Goal: Task Accomplishment & Management: Complete application form

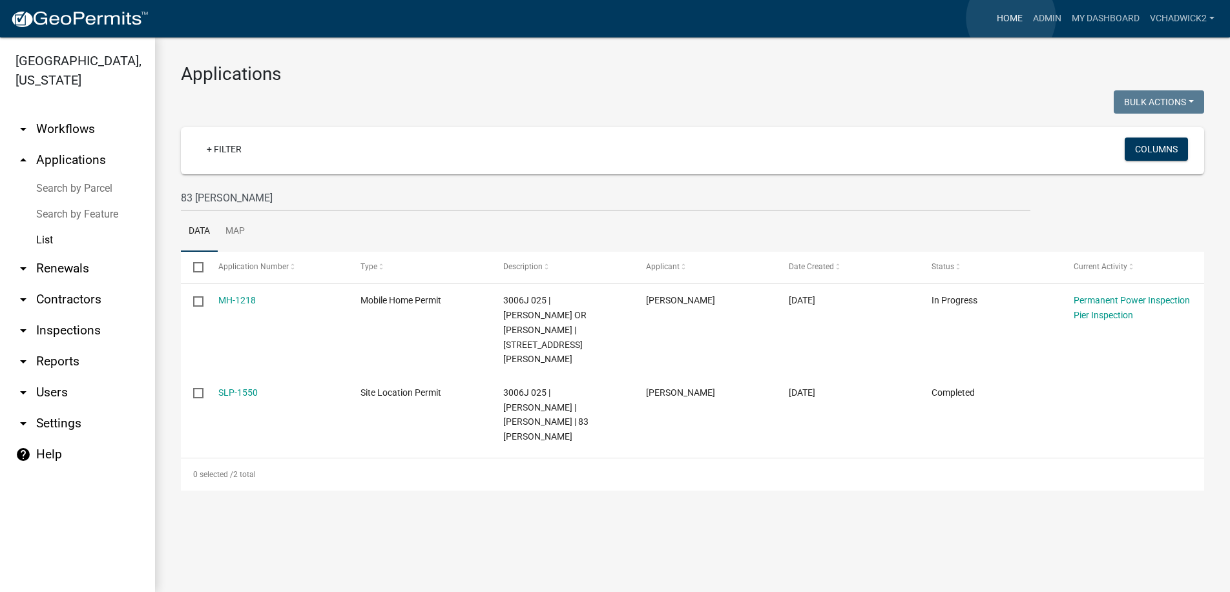
click at [1011, 18] on link "Home" at bounding box center [1009, 18] width 36 height 25
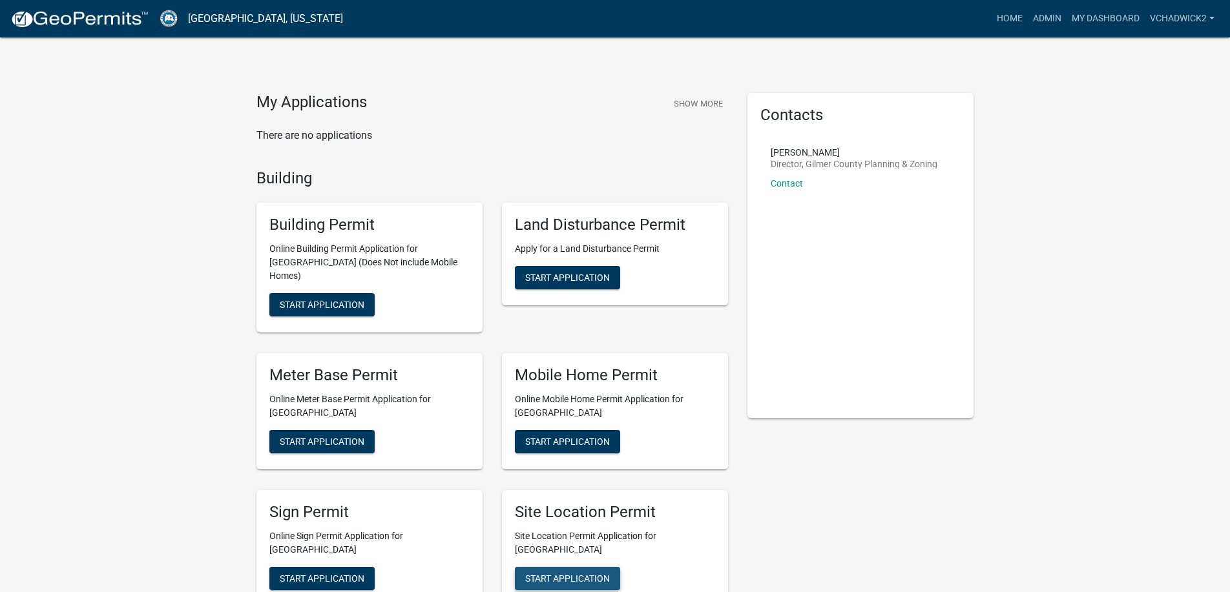
click at [567, 567] on button "Start Application" at bounding box center [567, 578] width 105 height 23
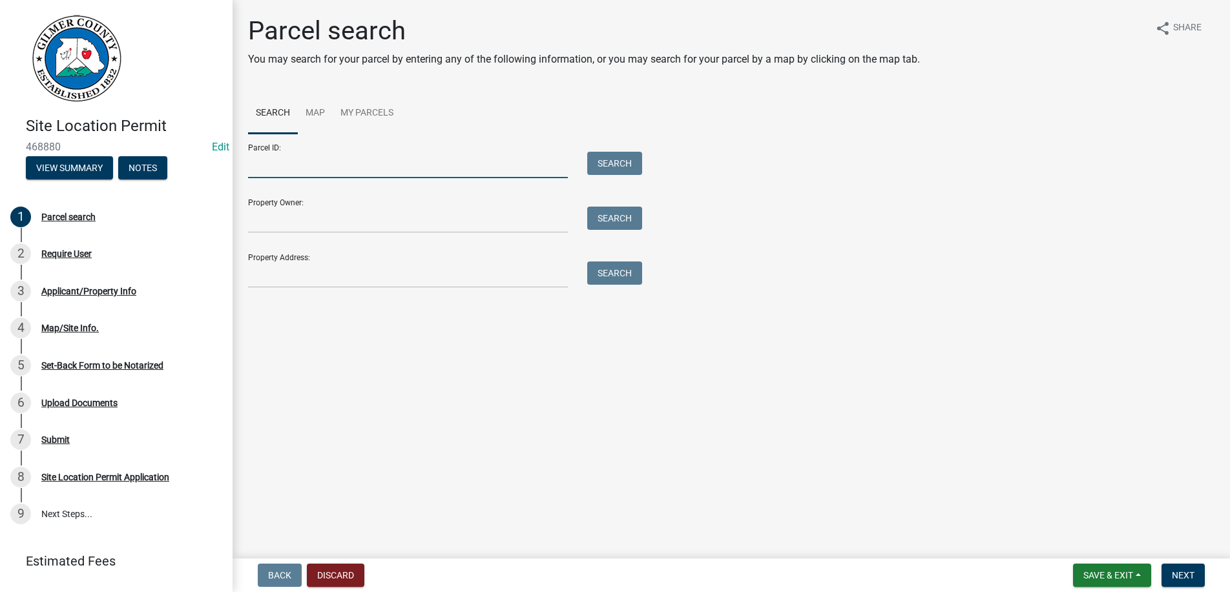
click at [324, 169] on input "Parcel ID:" at bounding box center [408, 165] width 320 height 26
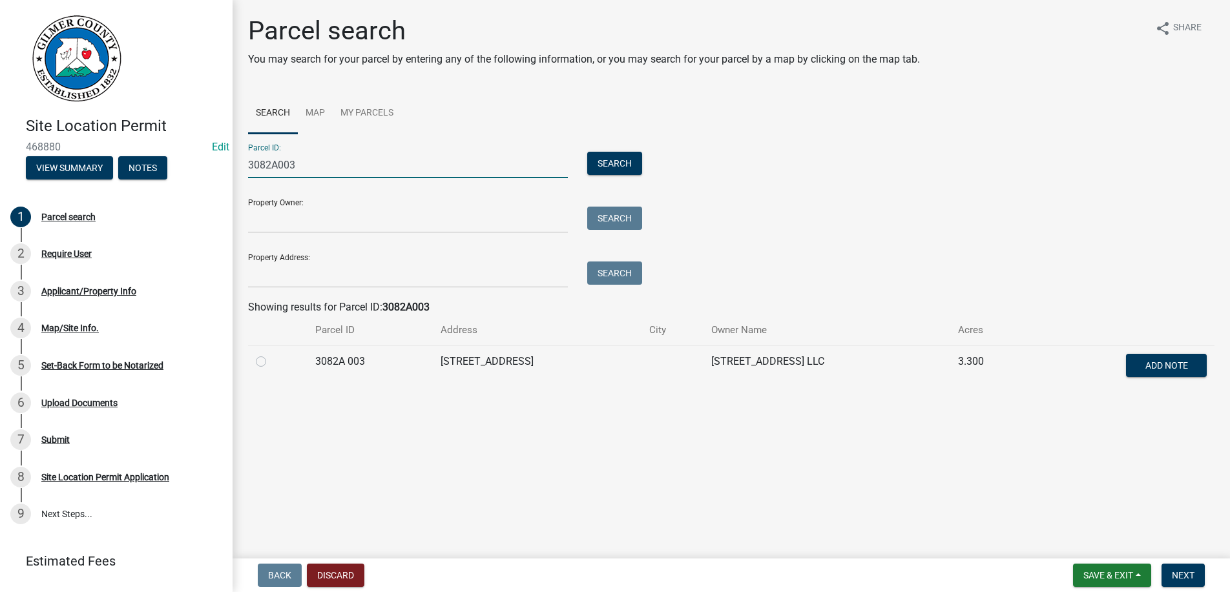
type input "3082A003"
drag, startPoint x: 258, startPoint y: 363, endPoint x: 280, endPoint y: 370, distance: 23.1
click at [271, 354] on label at bounding box center [271, 354] width 0 height 0
click at [271, 362] on 003 "radio" at bounding box center [275, 358] width 8 height 8
radio 003 "true"
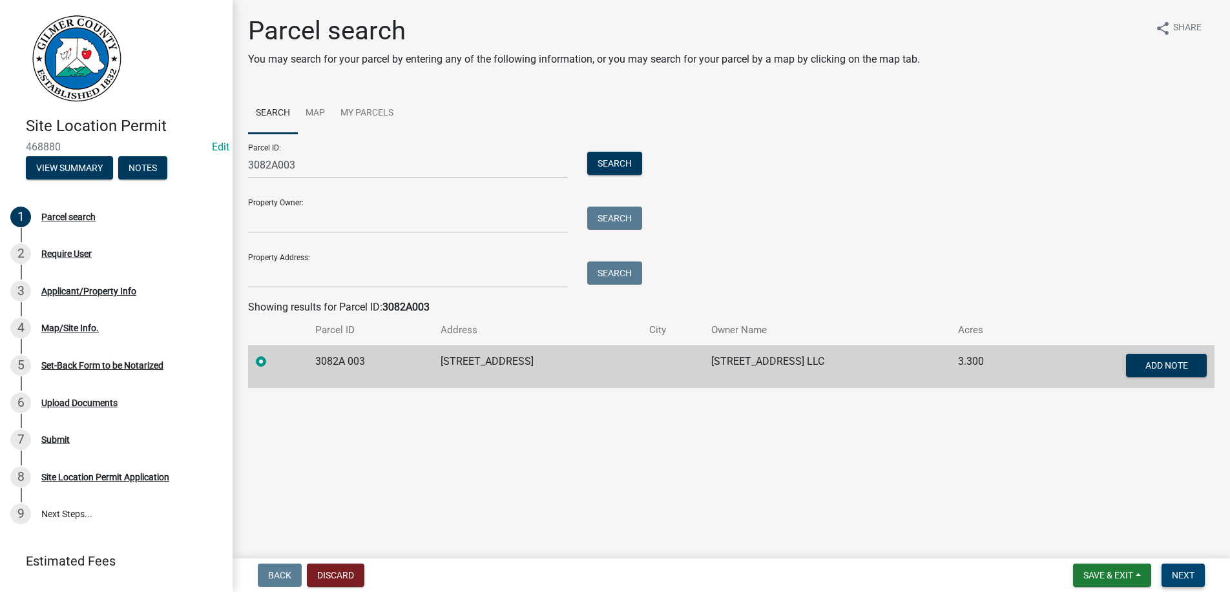
click at [1190, 572] on span "Next" at bounding box center [1182, 575] width 23 height 10
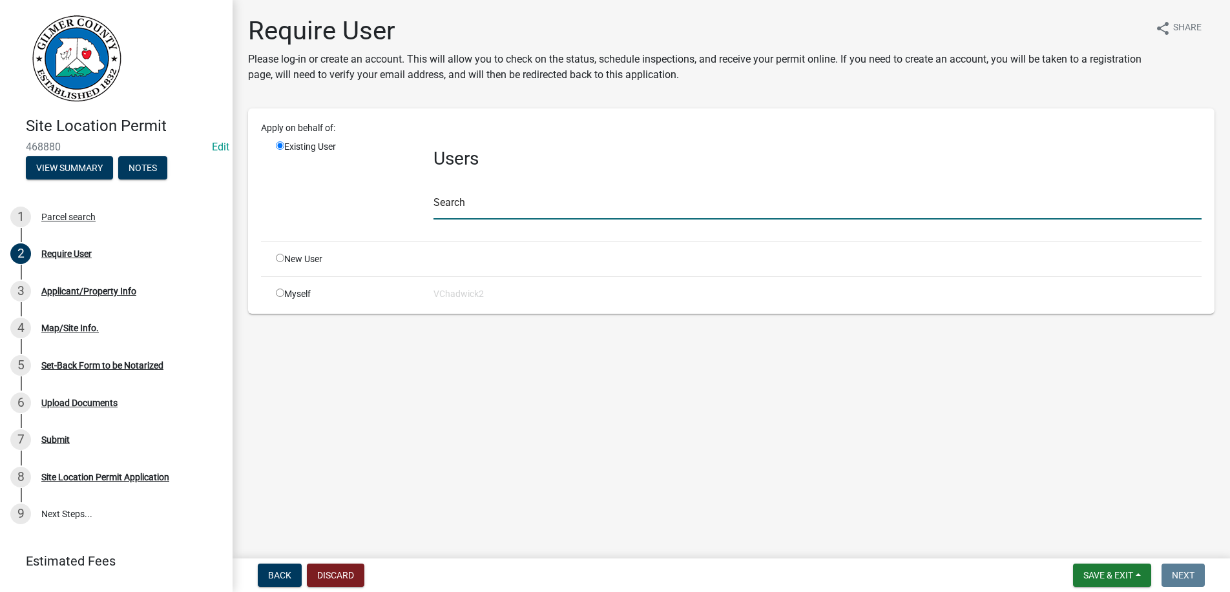
click at [532, 201] on input "text" at bounding box center [817, 206] width 768 height 26
click at [279, 259] on input "radio" at bounding box center [280, 258] width 8 height 8
radio input "true"
radio input "false"
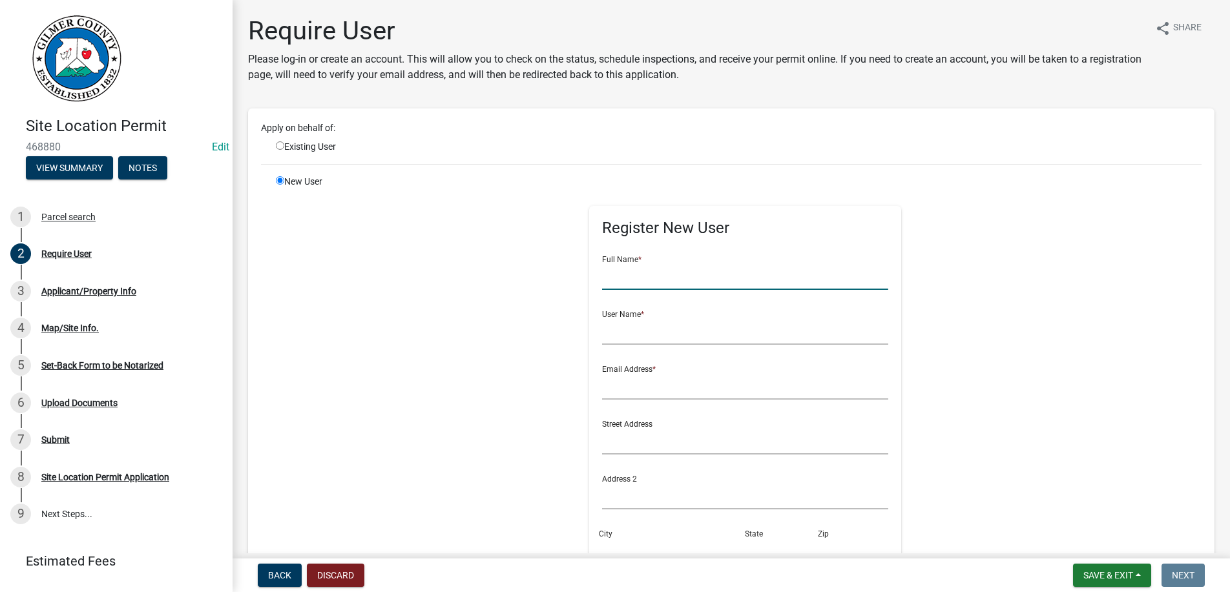
click at [633, 283] on input "text" at bounding box center [745, 276] width 286 height 26
type input "[PERSON_NAME]"
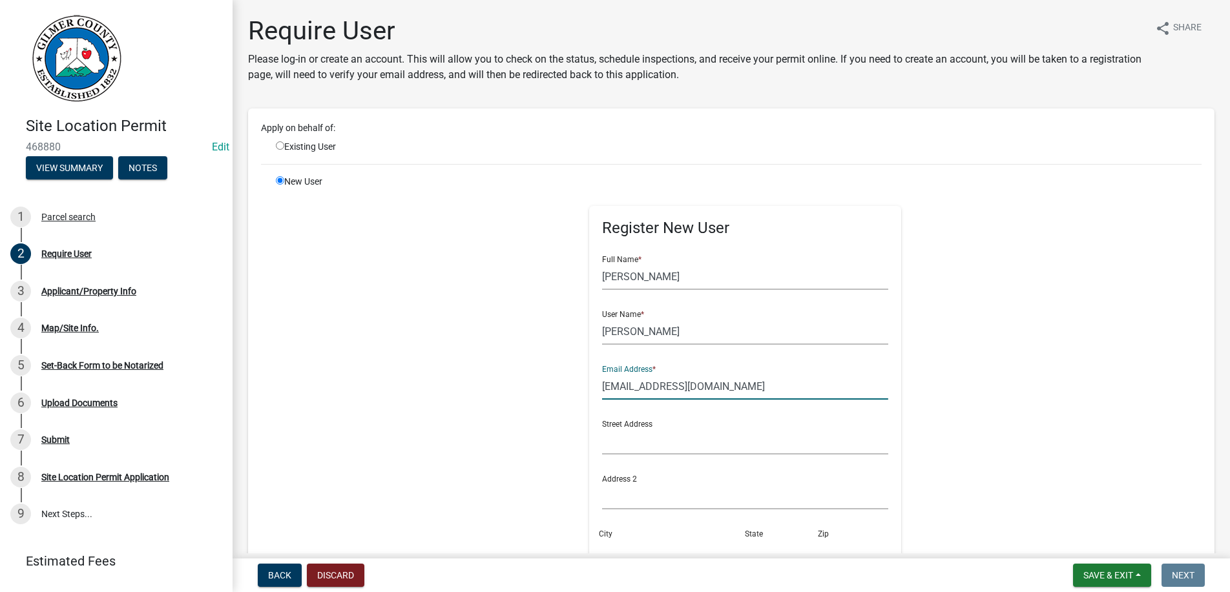
type input "[EMAIL_ADDRESS][DOMAIN_NAME]"
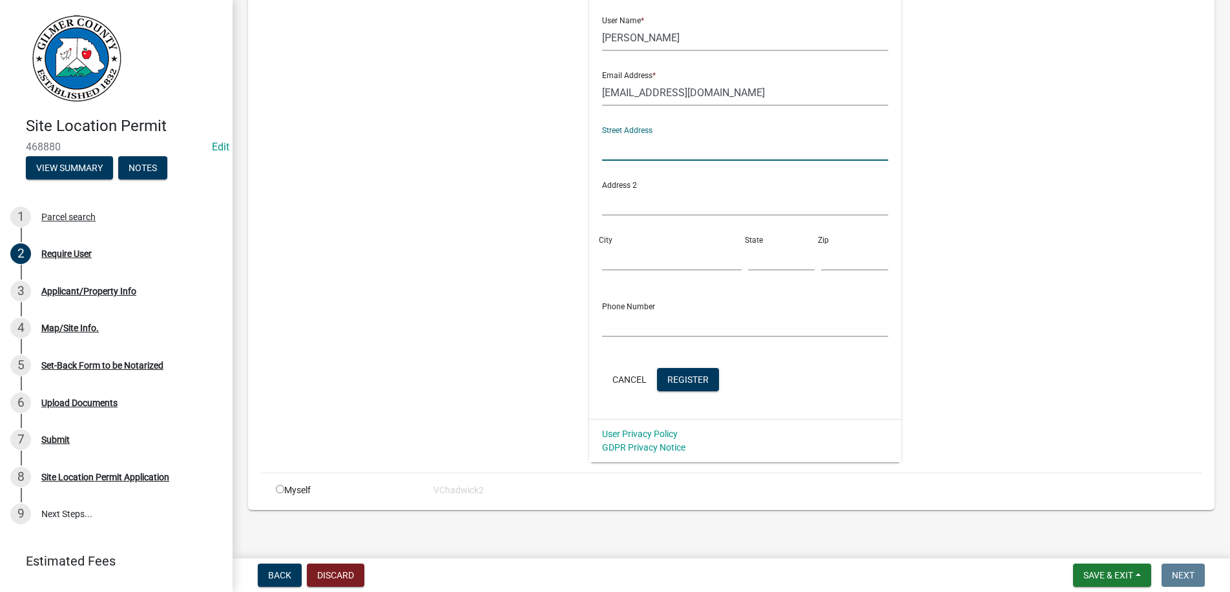
scroll to position [294, 0]
click at [701, 376] on span "Register" at bounding box center [687, 378] width 41 height 10
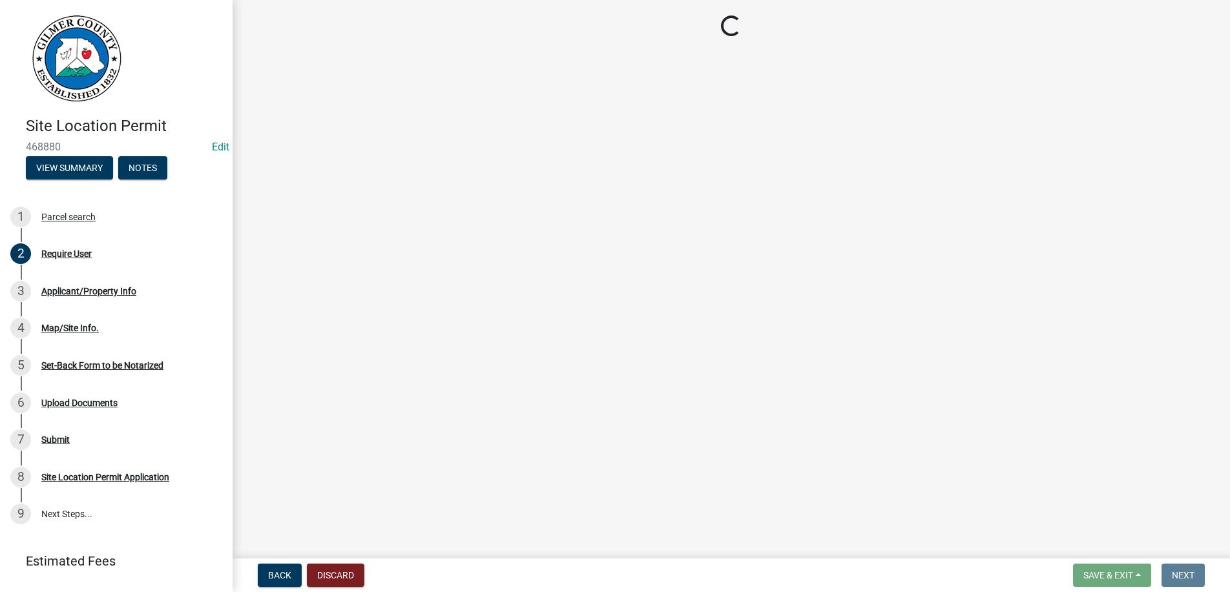
scroll to position [0, 0]
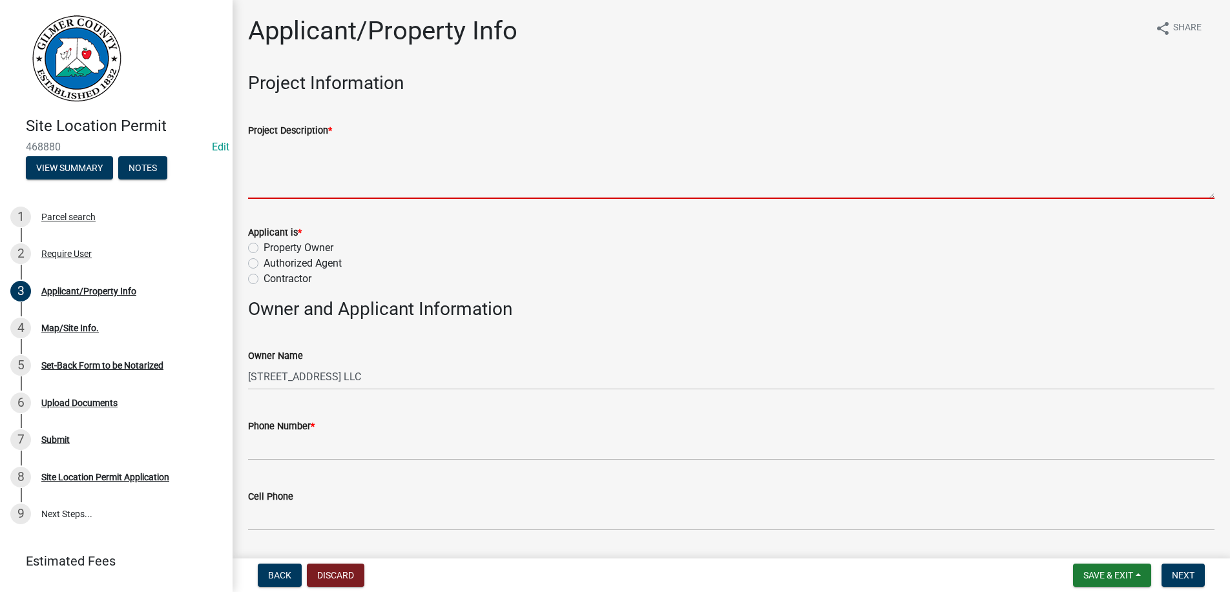
click at [353, 186] on textarea "Project Description *" at bounding box center [731, 168] width 966 height 61
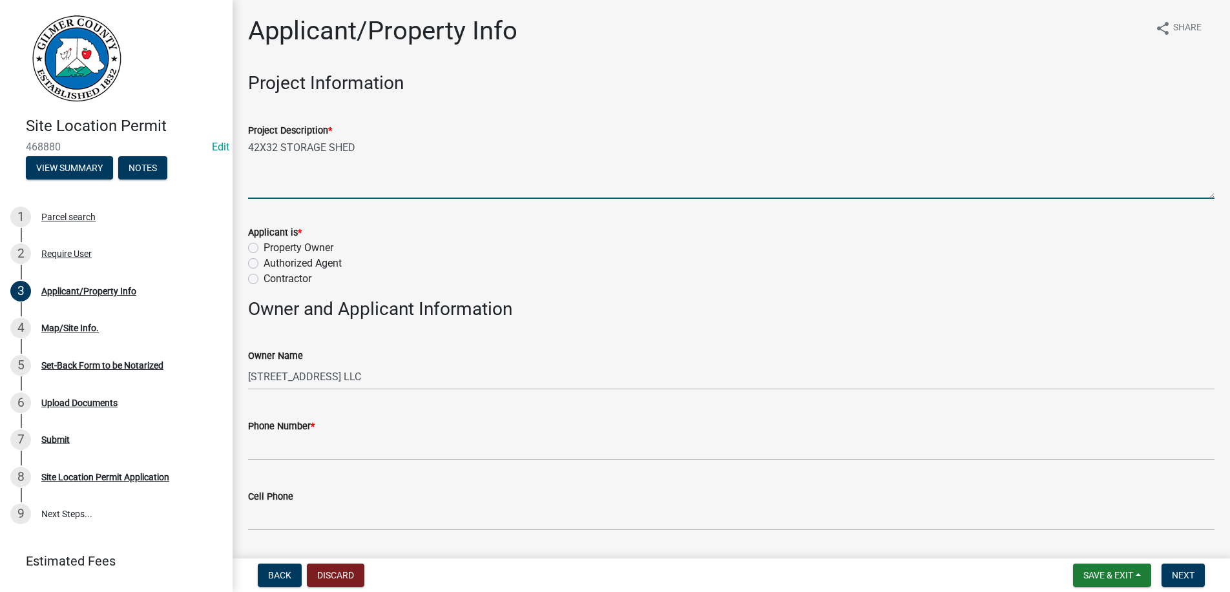
type textarea "42X32 STORAGE SHED"
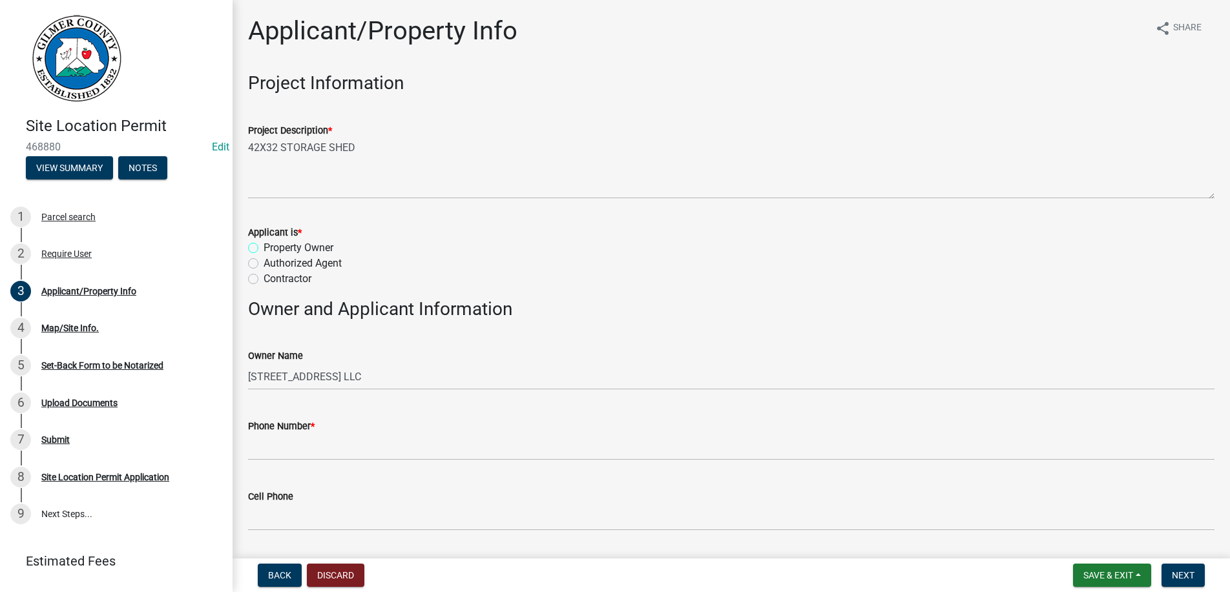
click at [263, 240] on input "Property Owner" at bounding box center [267, 244] width 8 height 8
radio input "true"
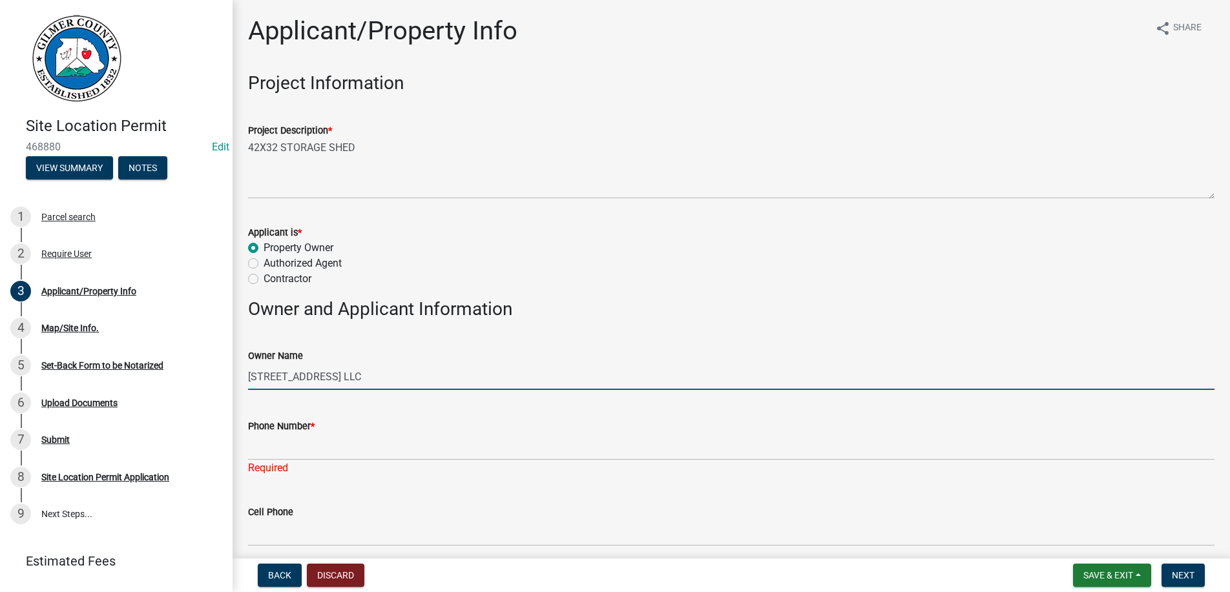
click at [372, 373] on input "[STREET_ADDRESS] LLC" at bounding box center [731, 377] width 966 height 26
type input "[STREET_ADDRESS] SIMMONS"
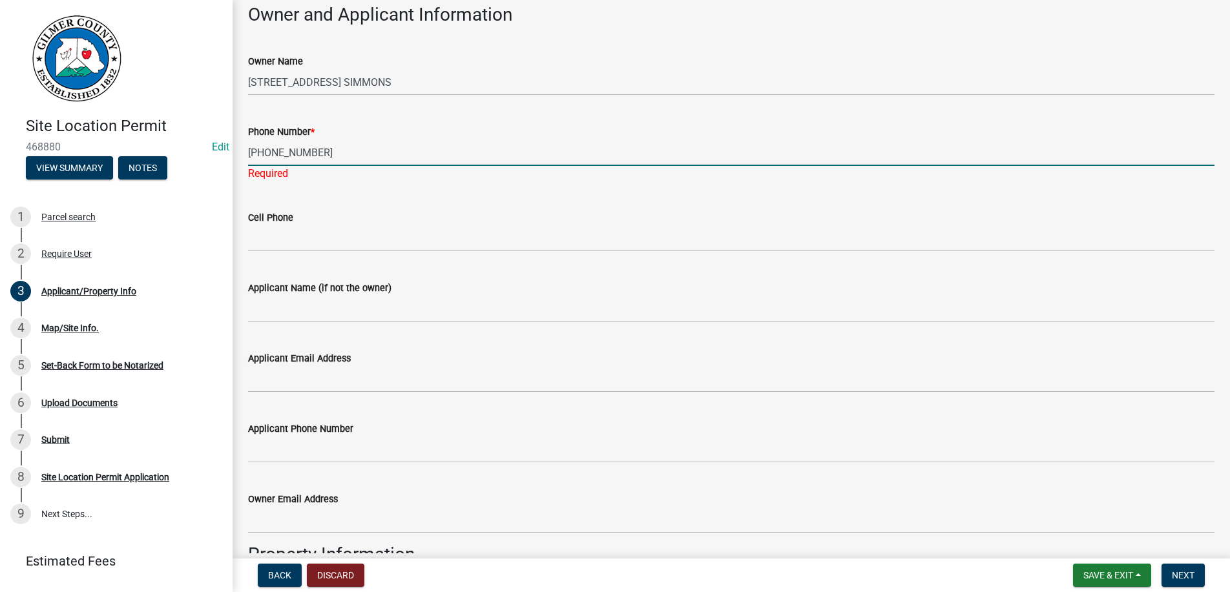
scroll to position [442, 0]
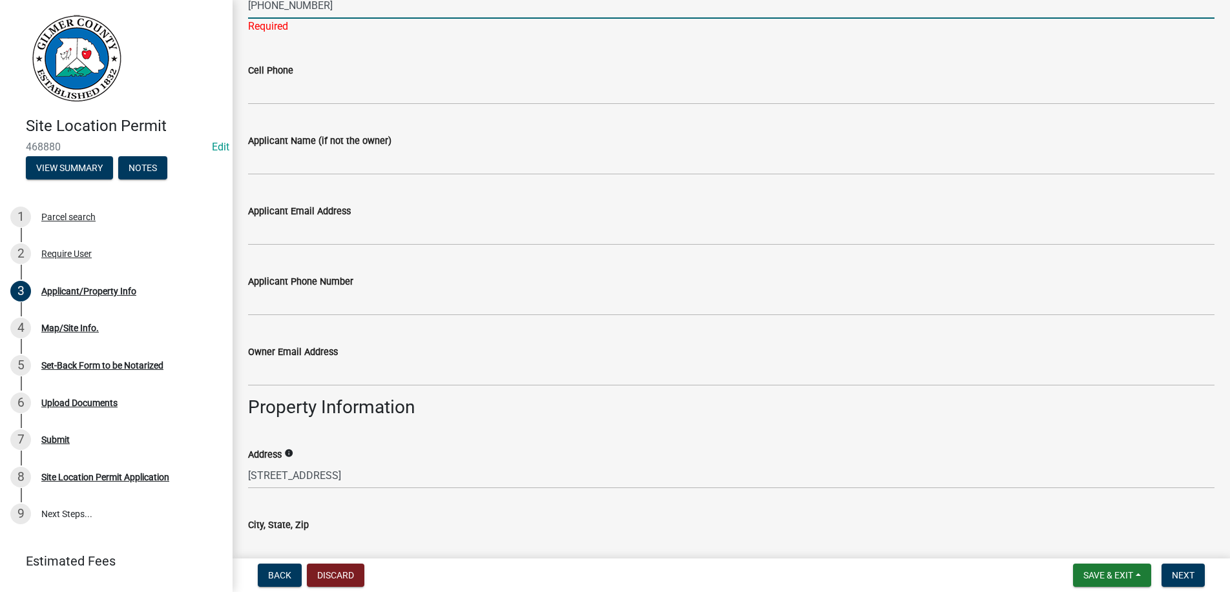
type input "[PHONE_NUMBER]"
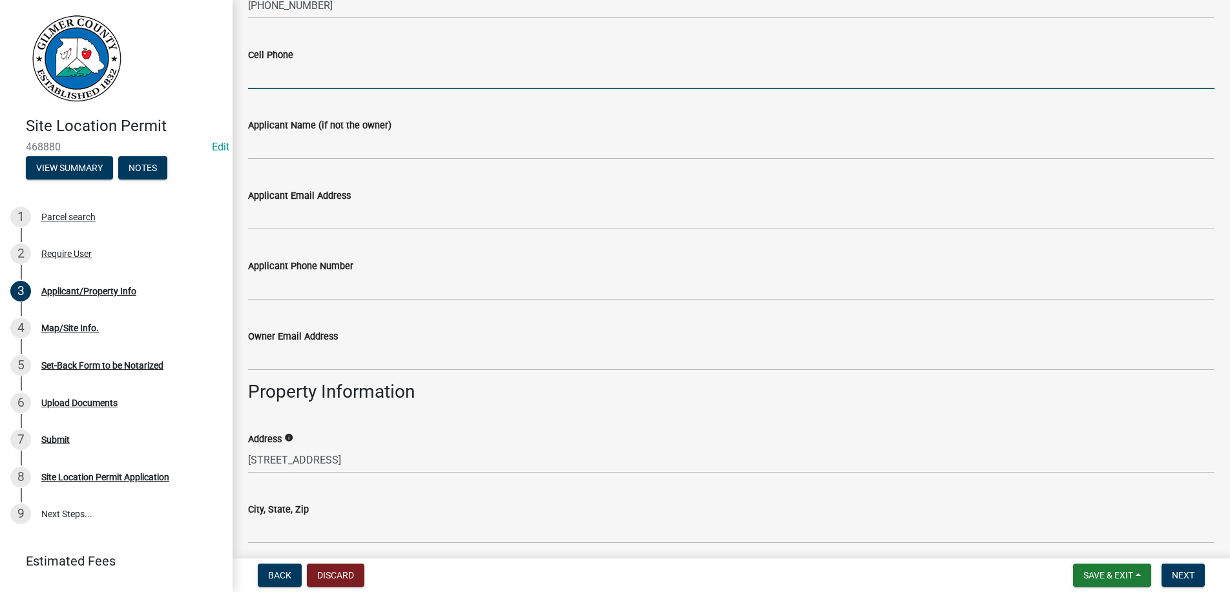
click at [326, 89] on input "Cell Phone" at bounding box center [731, 76] width 966 height 26
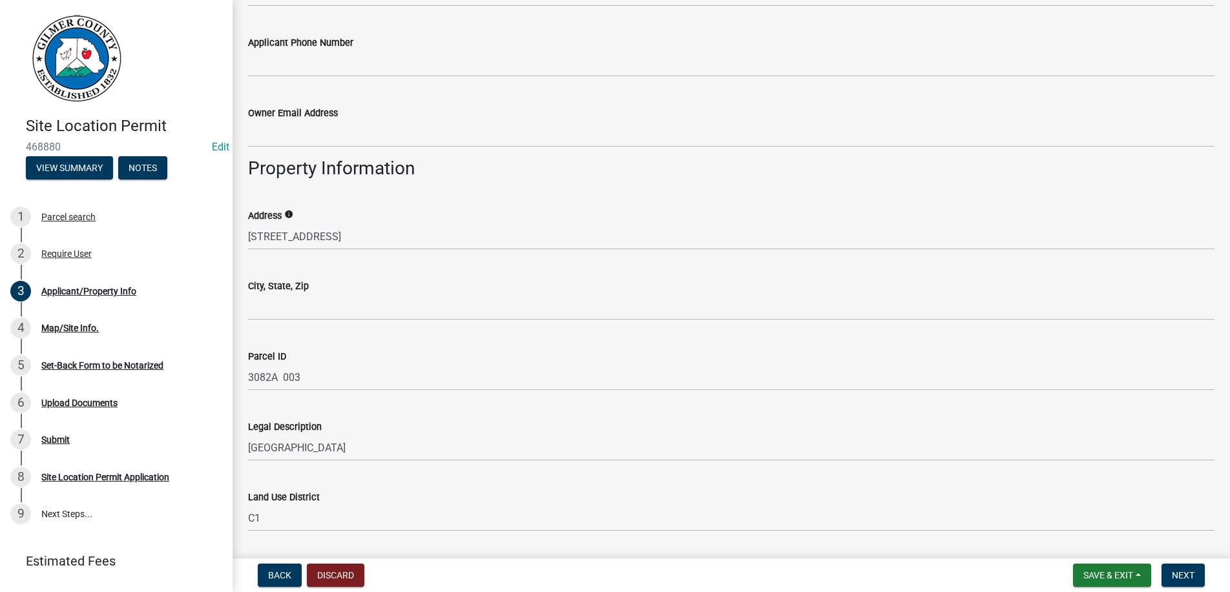
scroll to position [736, 0]
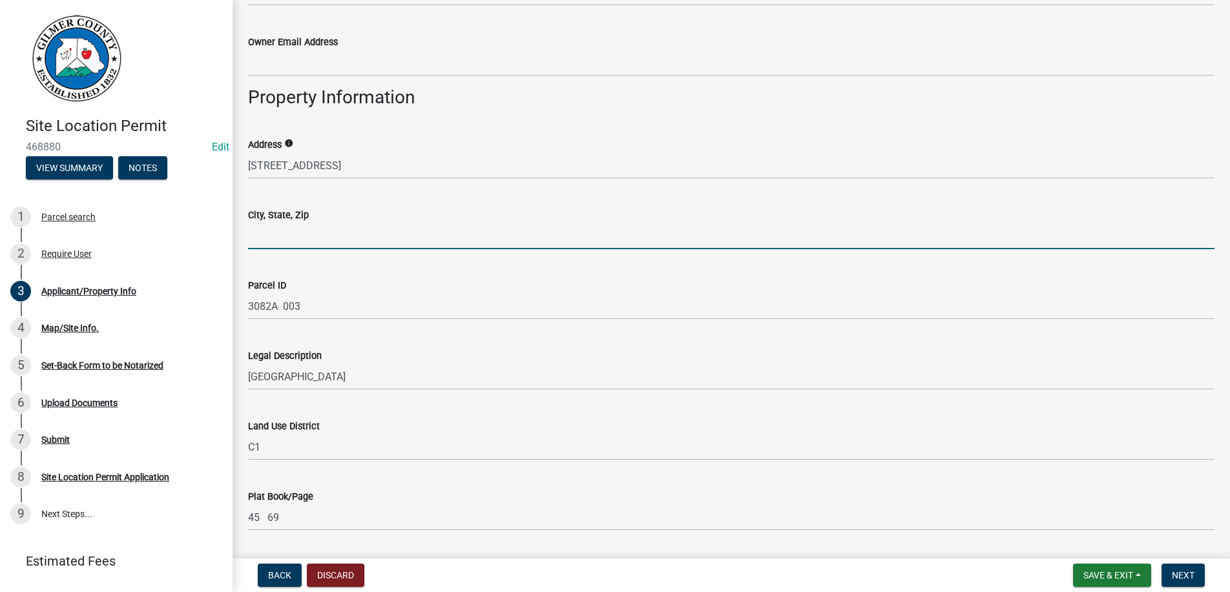
click at [385, 229] on input "City, State, Zip" at bounding box center [731, 236] width 966 height 26
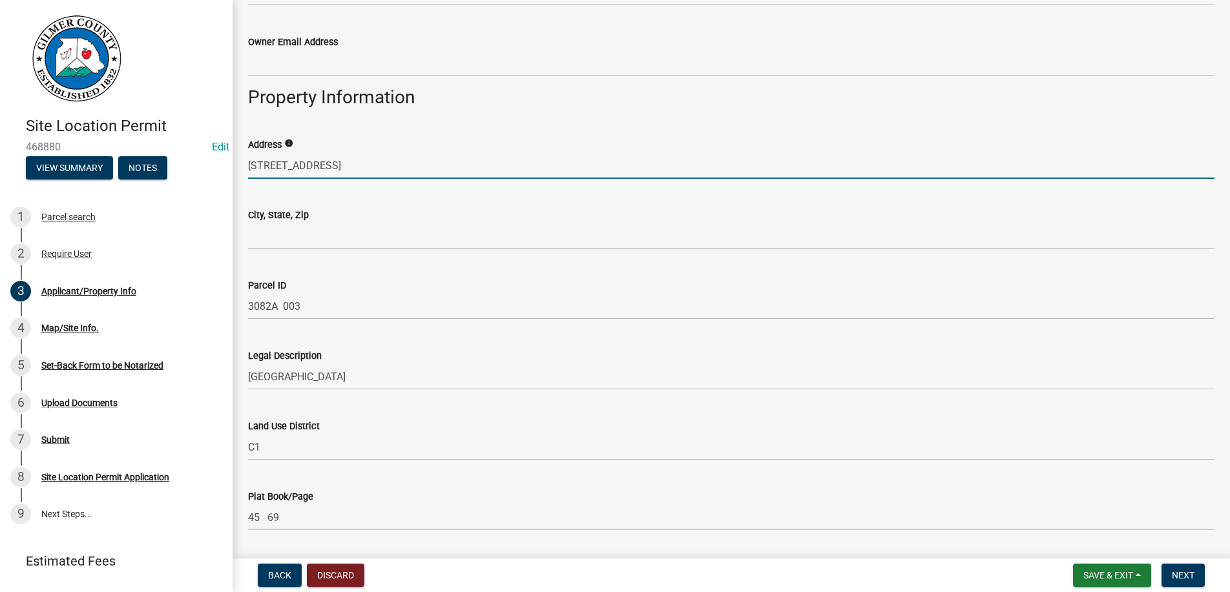
drag, startPoint x: 282, startPoint y: 164, endPoint x: 415, endPoint y: 154, distance: 133.4
click at [298, 161] on input "[STREET_ADDRESS]" at bounding box center [731, 165] width 966 height 26
type input "[STREET_ADDRESS]"
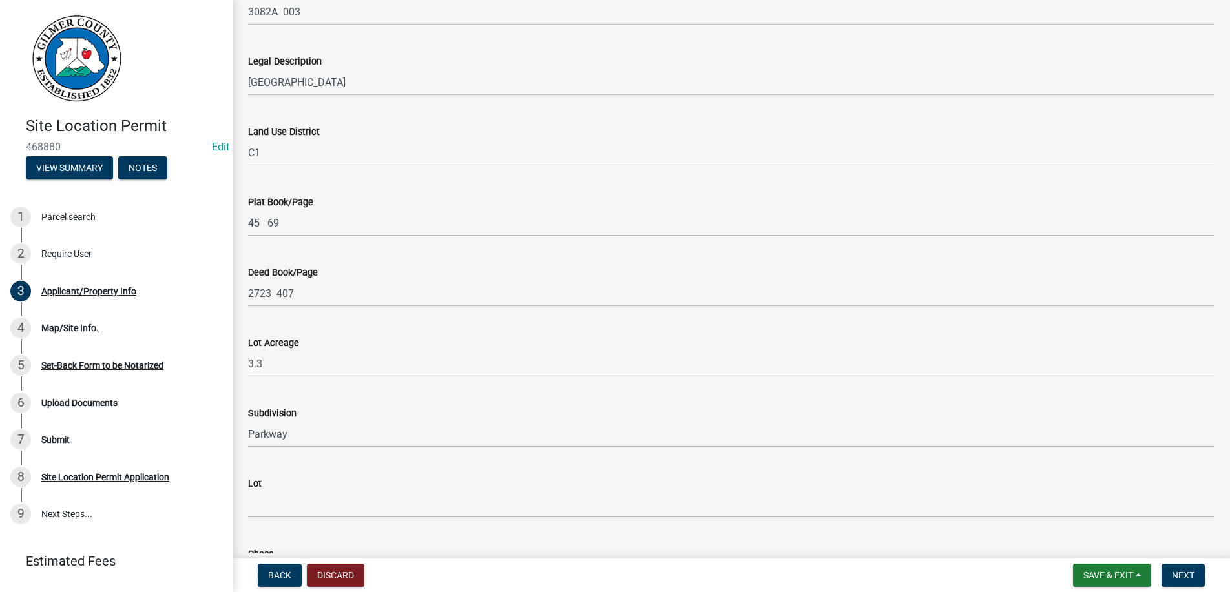
scroll to position [1231, 0]
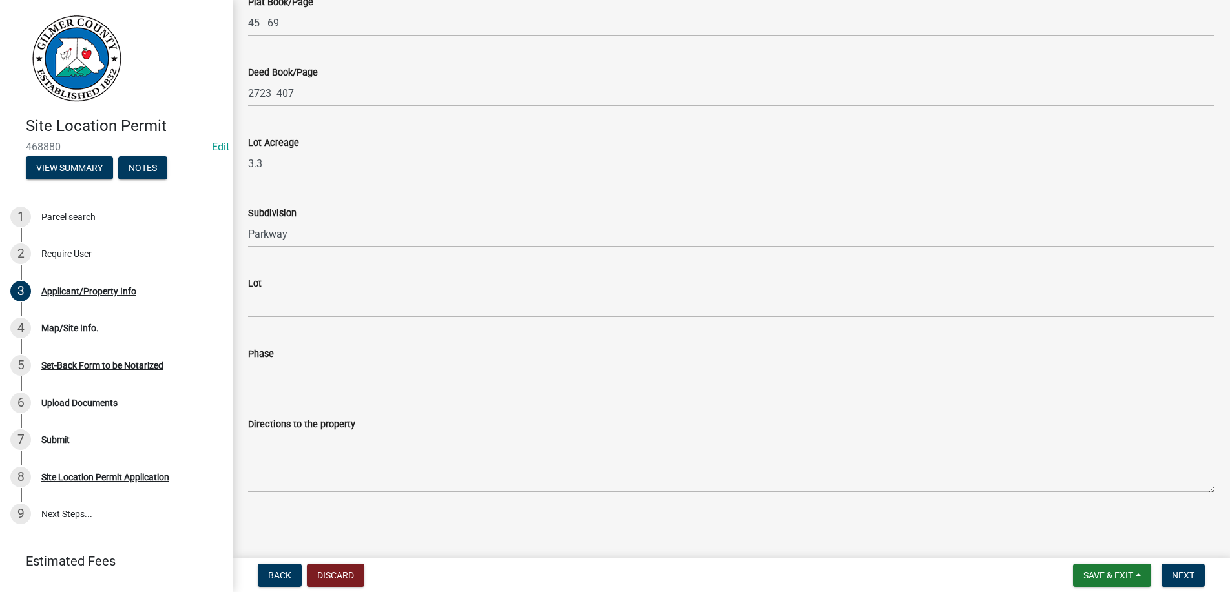
type input "ELLIJAY GA 30536"
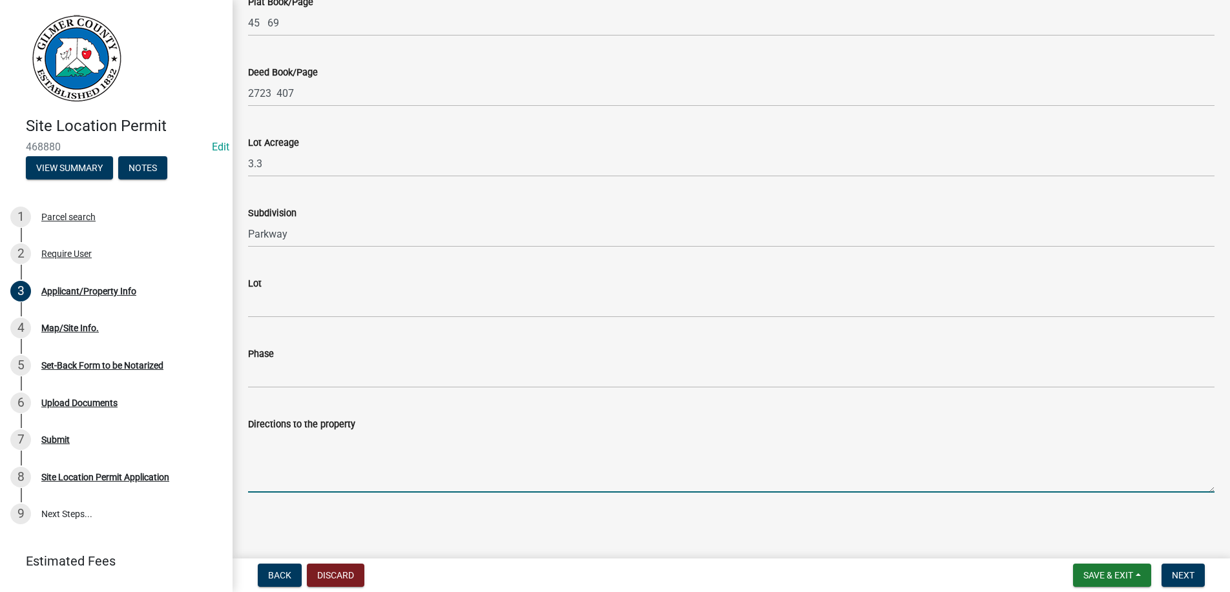
click at [323, 465] on textarea "Directions to the property" at bounding box center [731, 462] width 966 height 61
type textarea "[GEOGRAPHIC_DATA] - 52 EAST - GO 3 MILES & 3461 WILL BE ON YOUR LEFT."
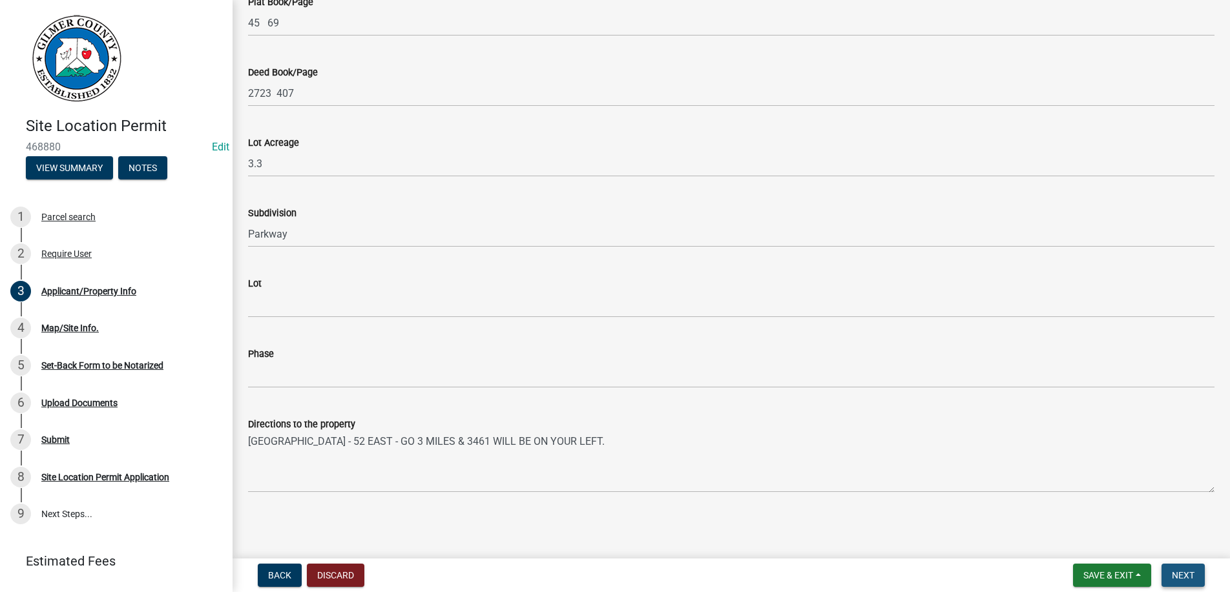
click at [1183, 570] on span "Next" at bounding box center [1182, 575] width 23 height 10
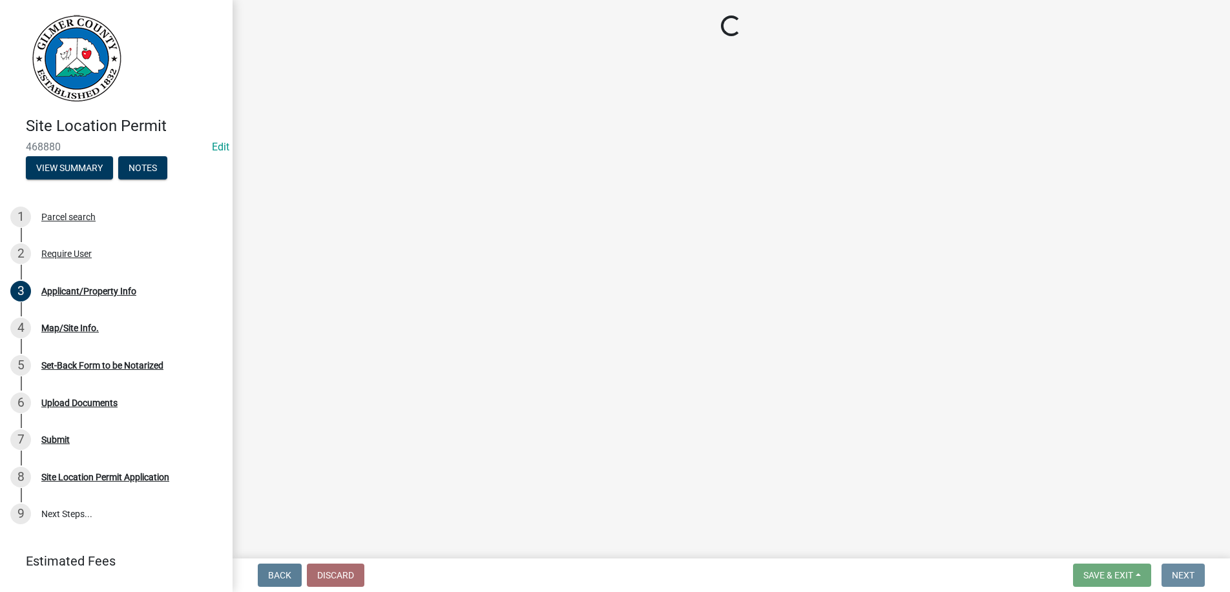
scroll to position [0, 0]
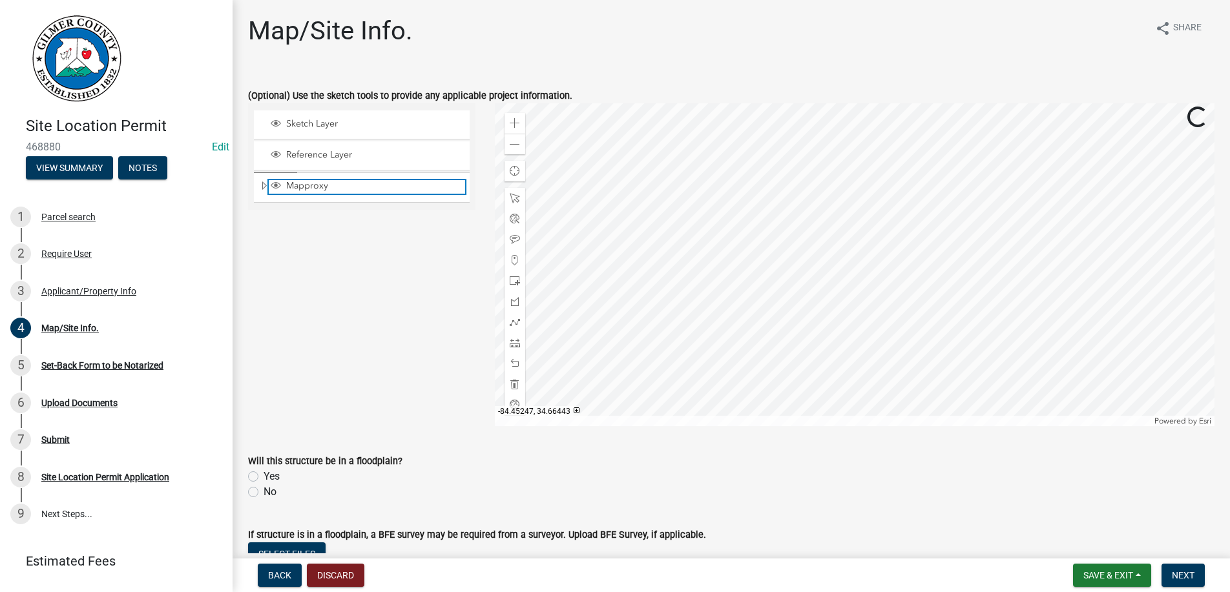
click at [348, 189] on span "Mapproxy" at bounding box center [374, 186] width 182 height 12
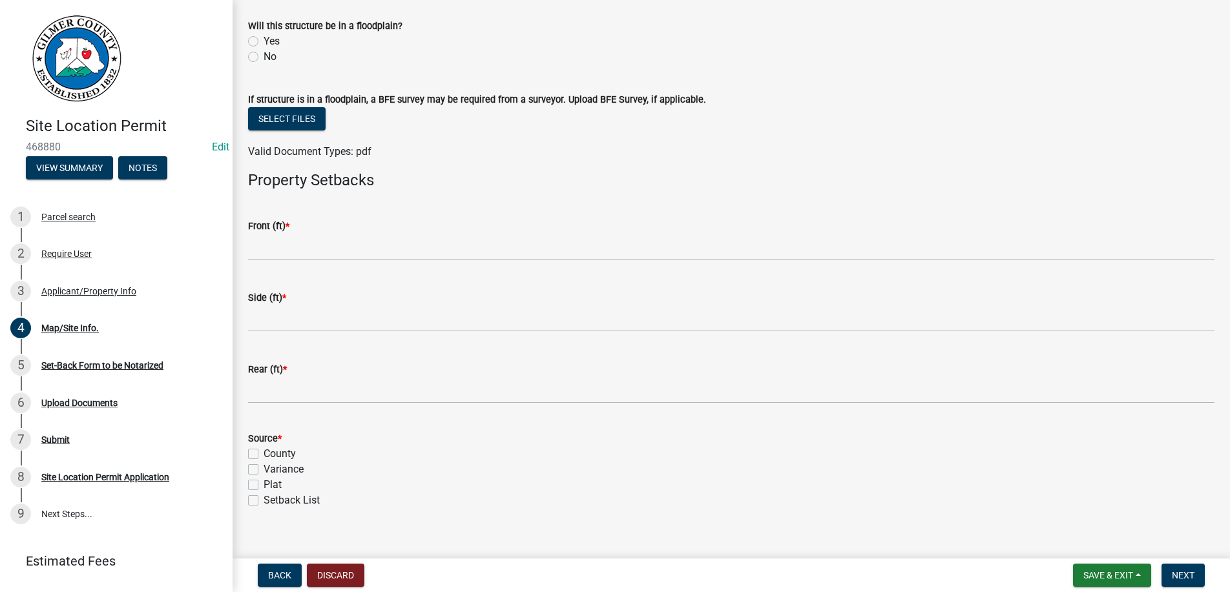
scroll to position [452, 0]
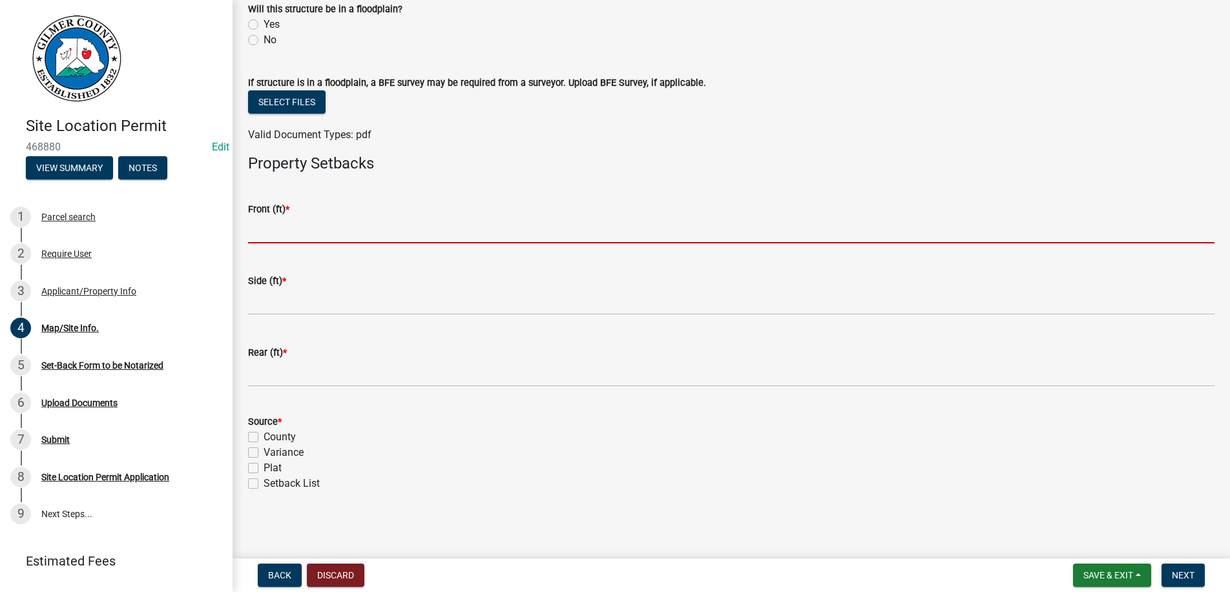
click at [328, 222] on input "text" at bounding box center [731, 230] width 966 height 26
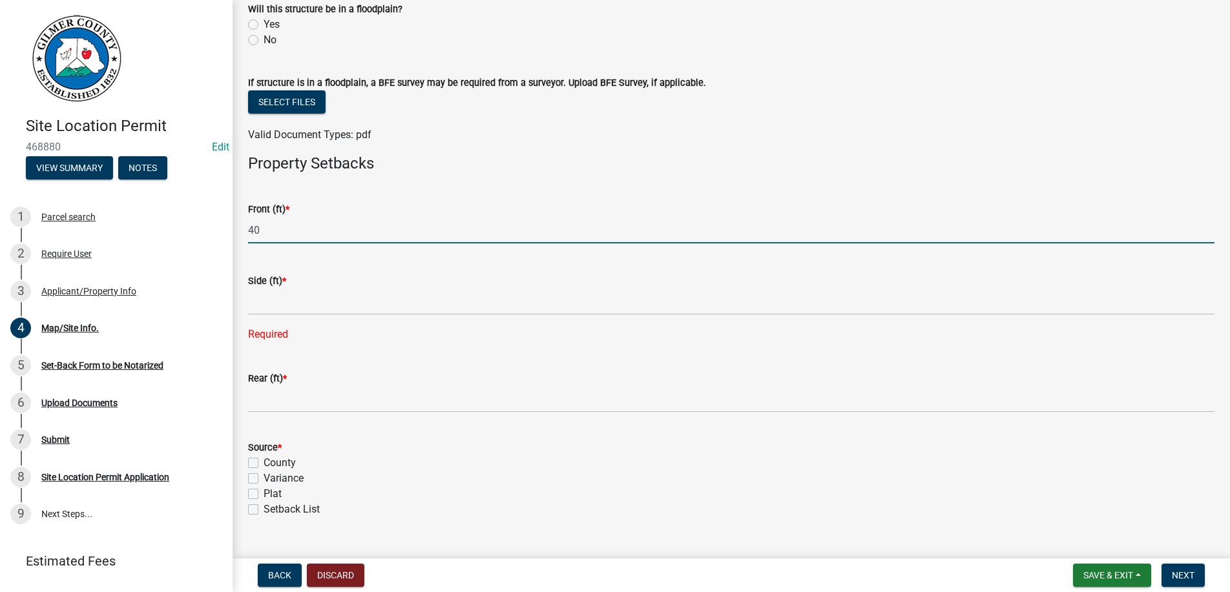
type input "40"
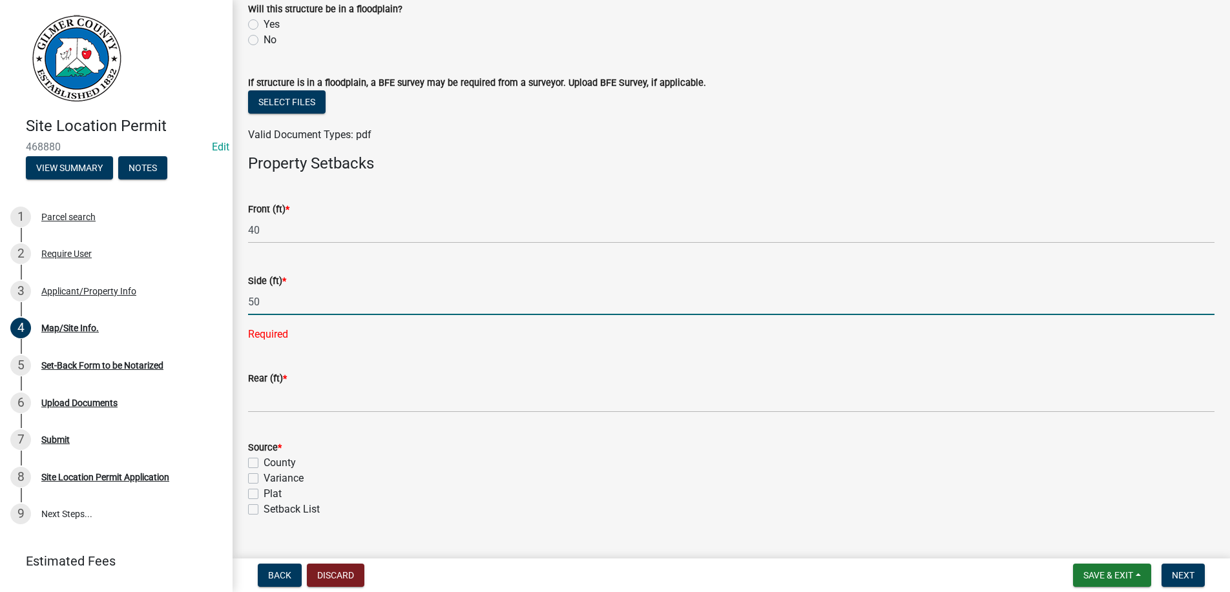
type input "50"
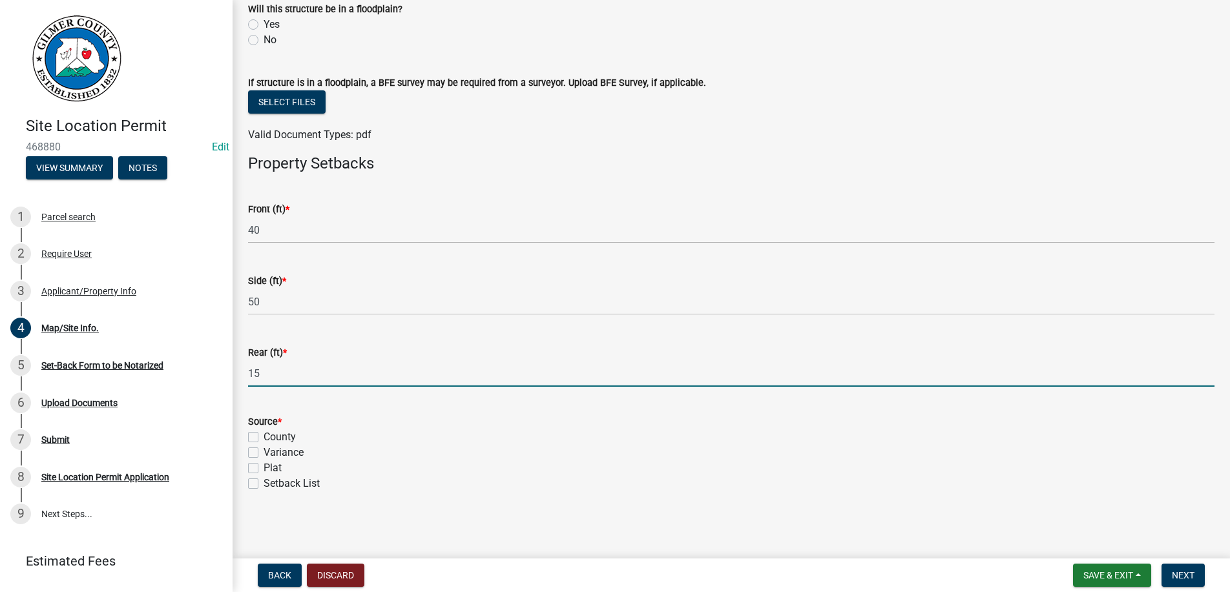
type input "15"
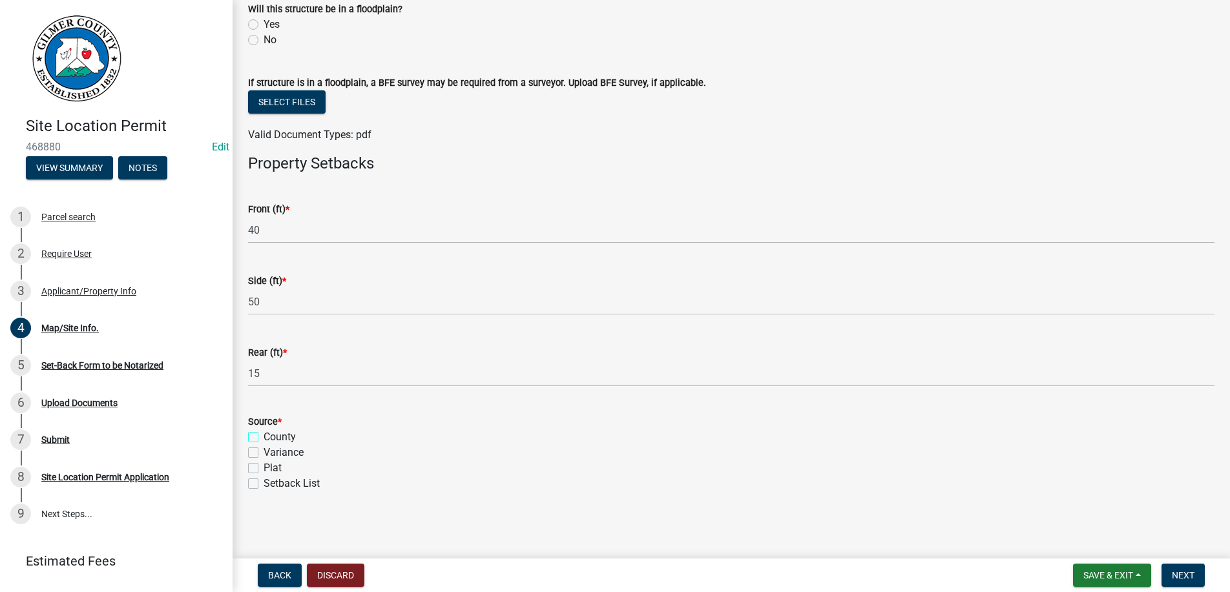
click at [263, 429] on input "County" at bounding box center [267, 433] width 8 height 8
checkbox input "true"
checkbox input "false"
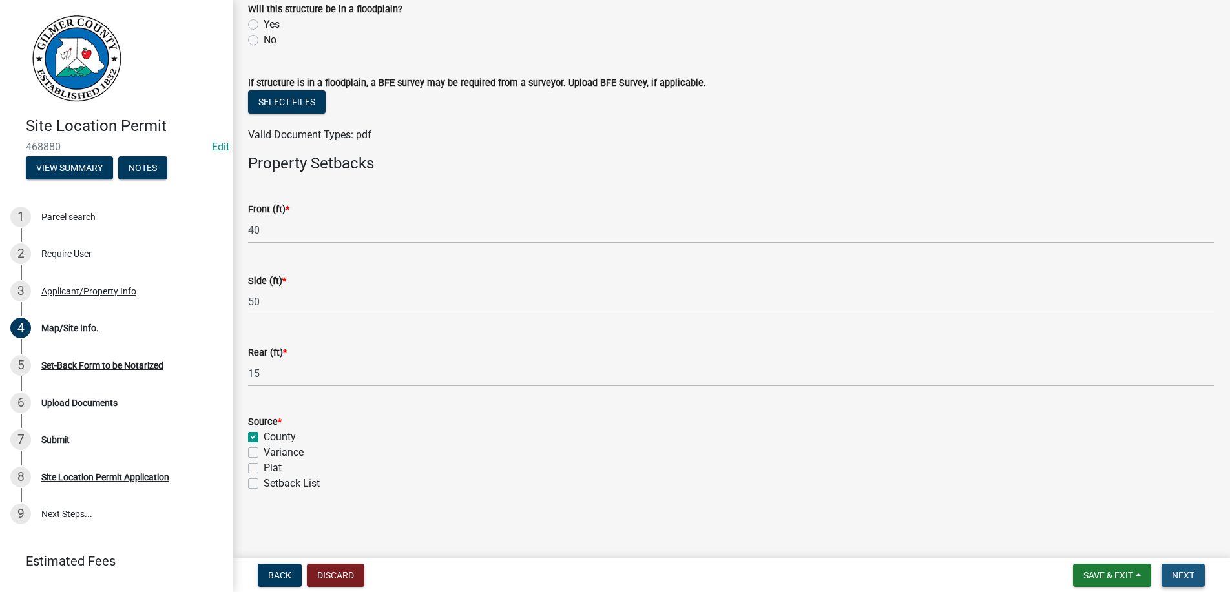
click at [1191, 571] on span "Next" at bounding box center [1182, 575] width 23 height 10
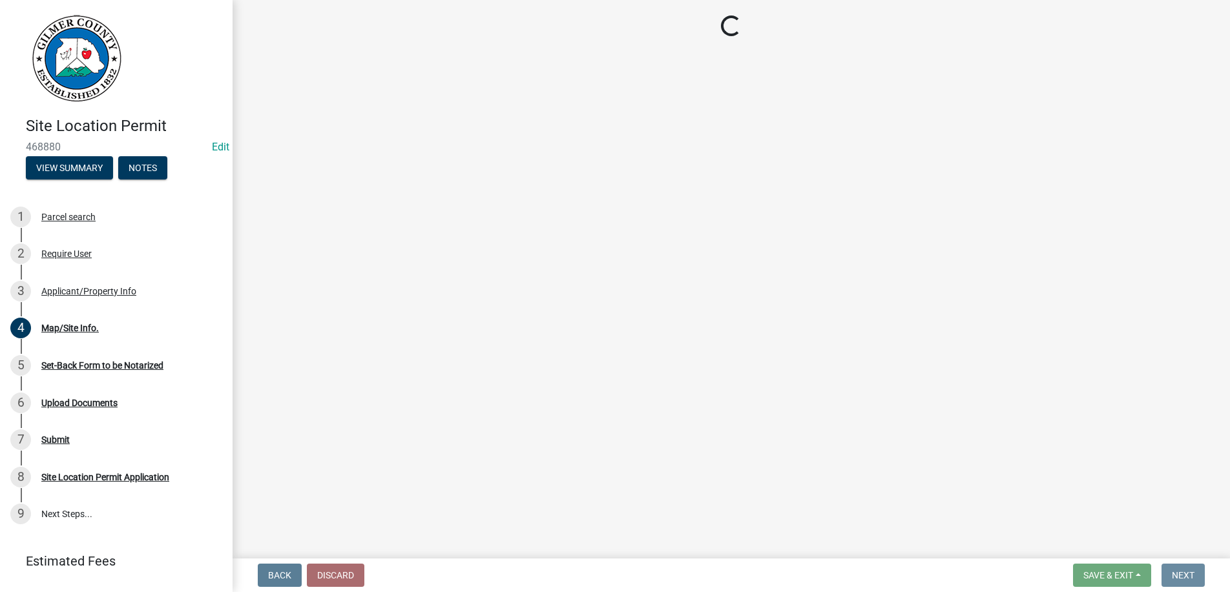
scroll to position [0, 0]
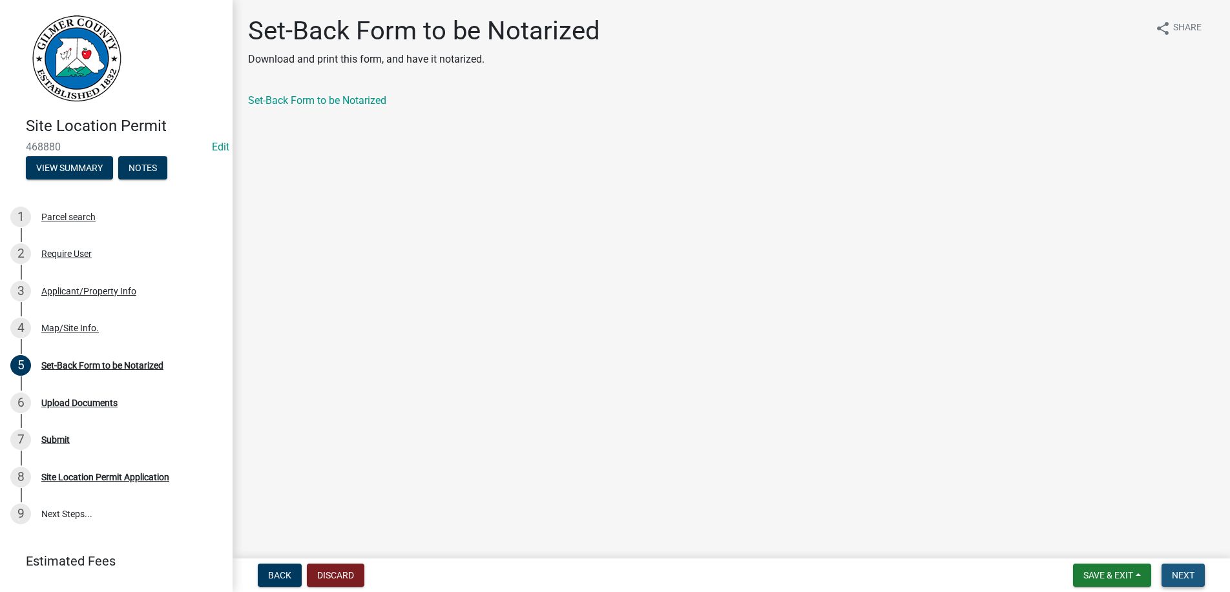
click at [1189, 570] on span "Next" at bounding box center [1182, 575] width 23 height 10
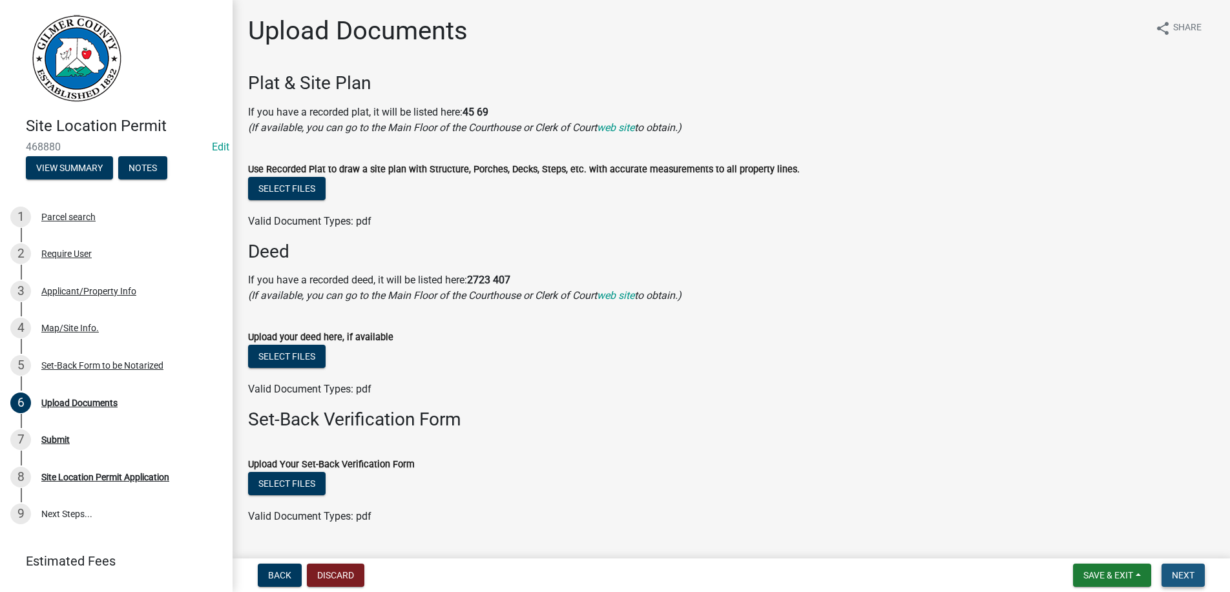
click at [1189, 570] on span "Next" at bounding box center [1182, 575] width 23 height 10
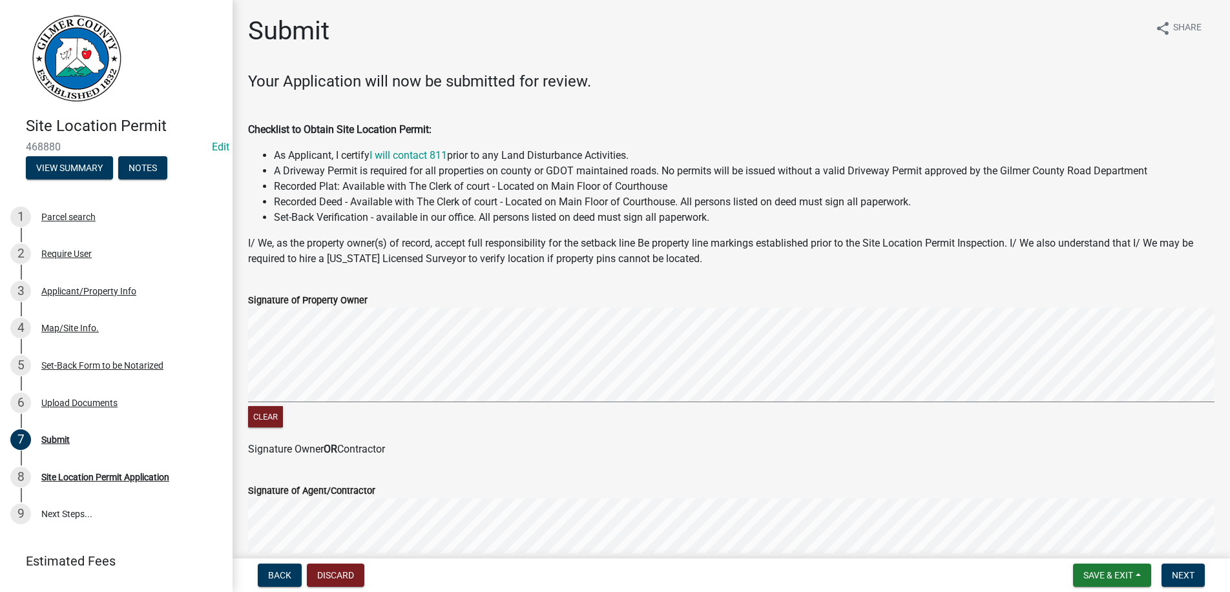
scroll to position [259, 0]
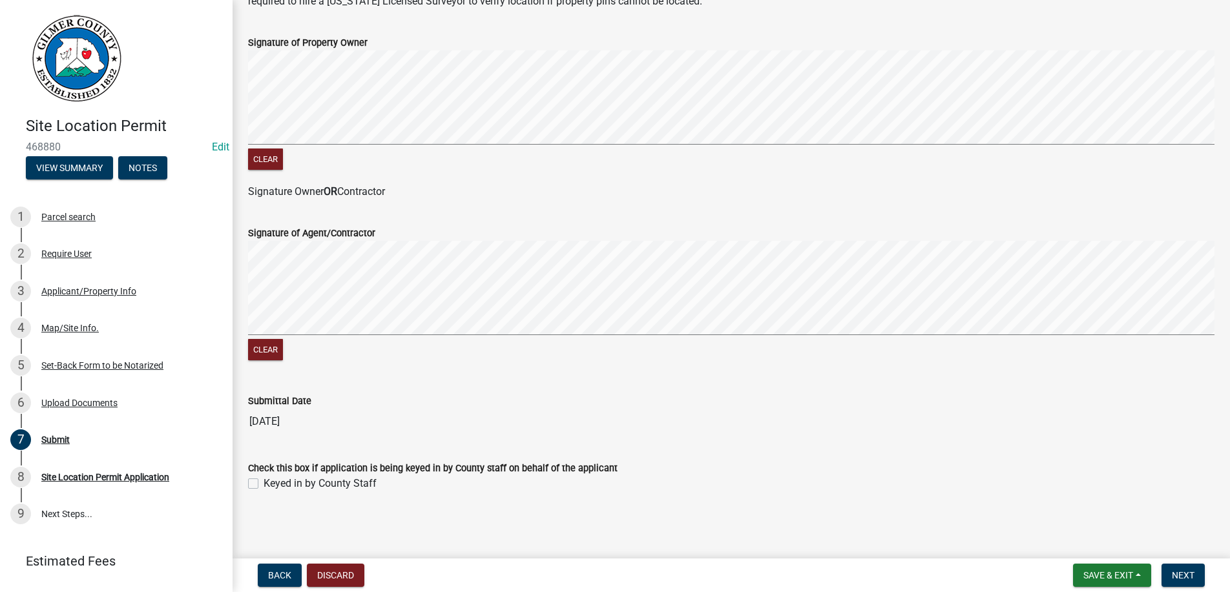
click at [263, 487] on label "Keyed in by County Staff" at bounding box center [319, 483] width 113 height 15
click at [263, 484] on input "Keyed in by County Staff" at bounding box center [267, 480] width 8 height 8
checkbox input "true"
click at [1167, 571] on button "Next" at bounding box center [1182, 575] width 43 height 23
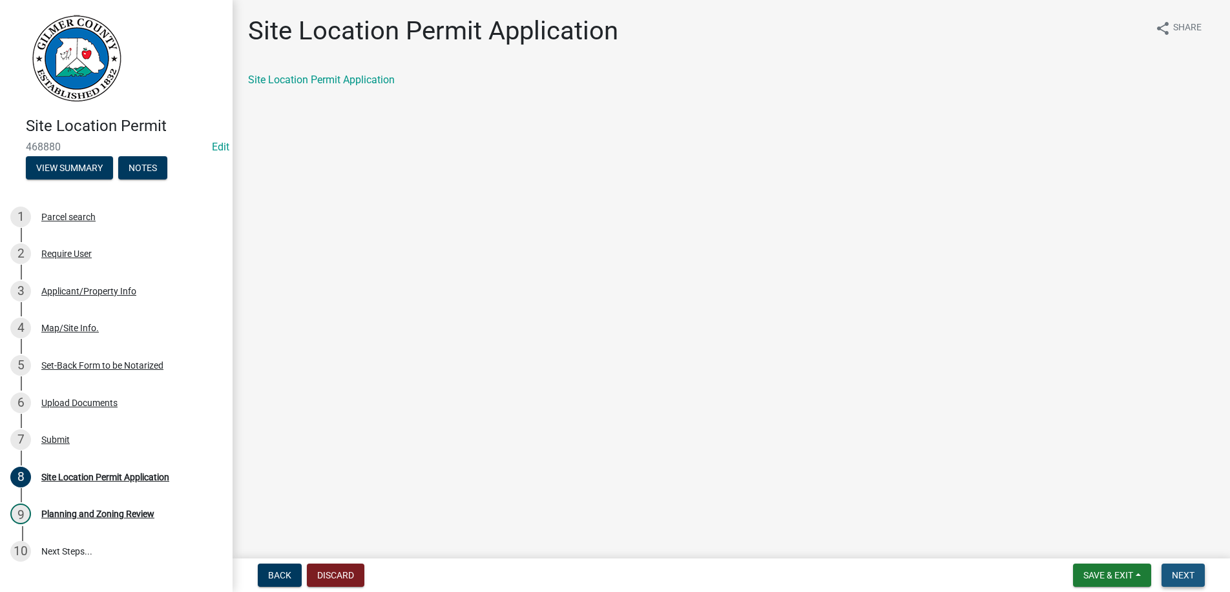
click at [1176, 568] on button "Next" at bounding box center [1182, 575] width 43 height 23
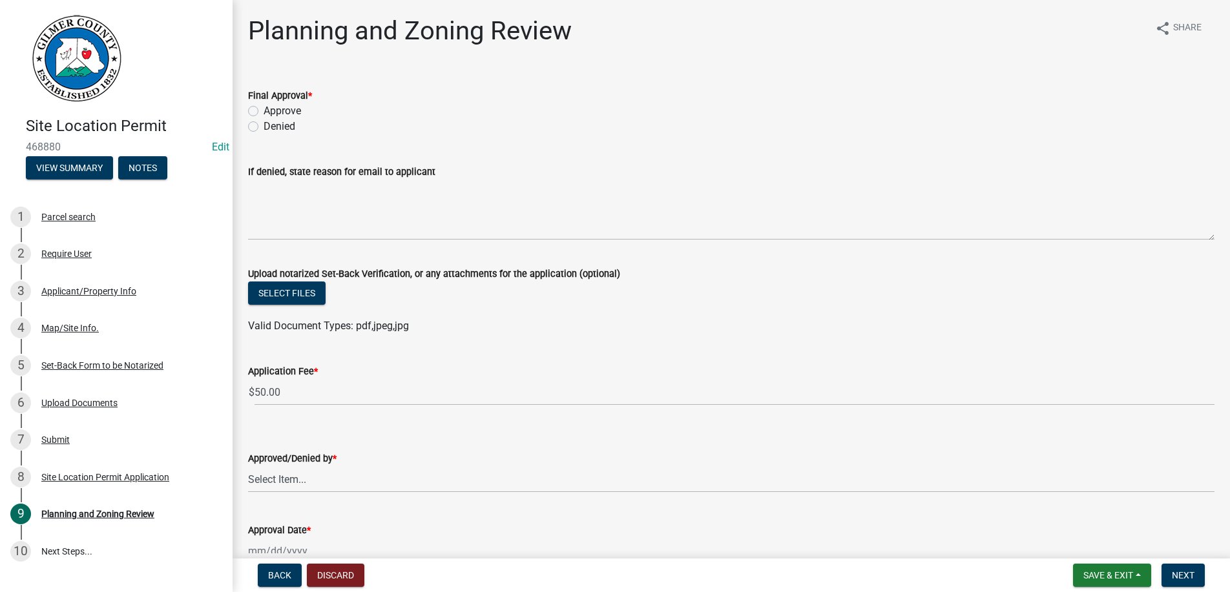
click at [263, 110] on label "Approve" at bounding box center [281, 110] width 37 height 15
click at [263, 110] on input "Approve" at bounding box center [267, 107] width 8 height 8
radio input "true"
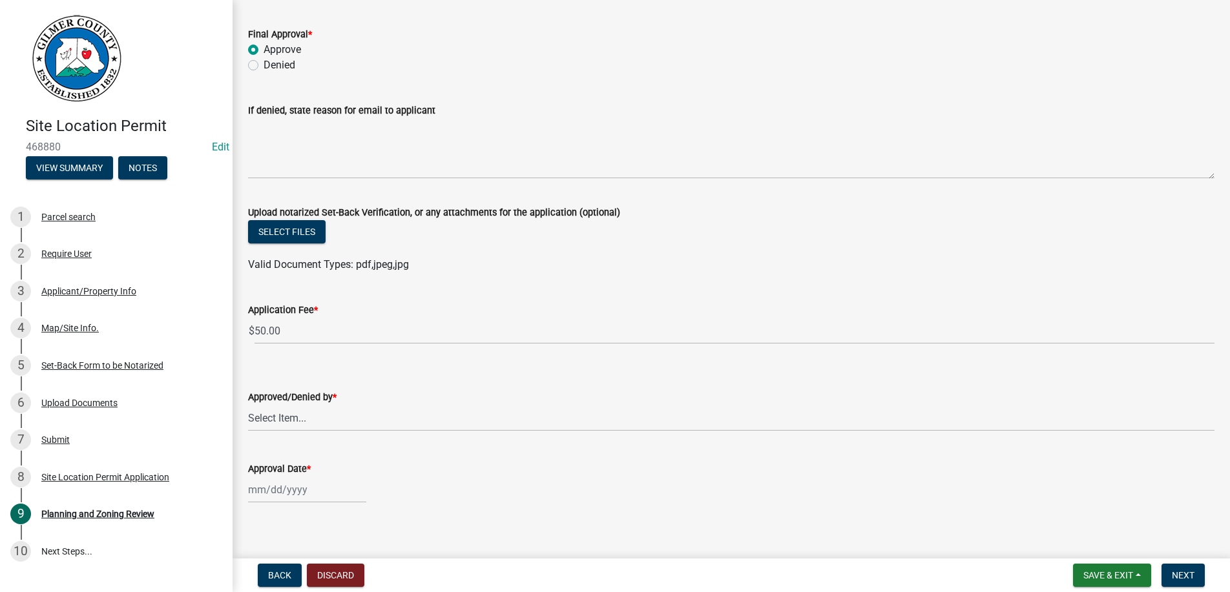
scroll to position [73, 0]
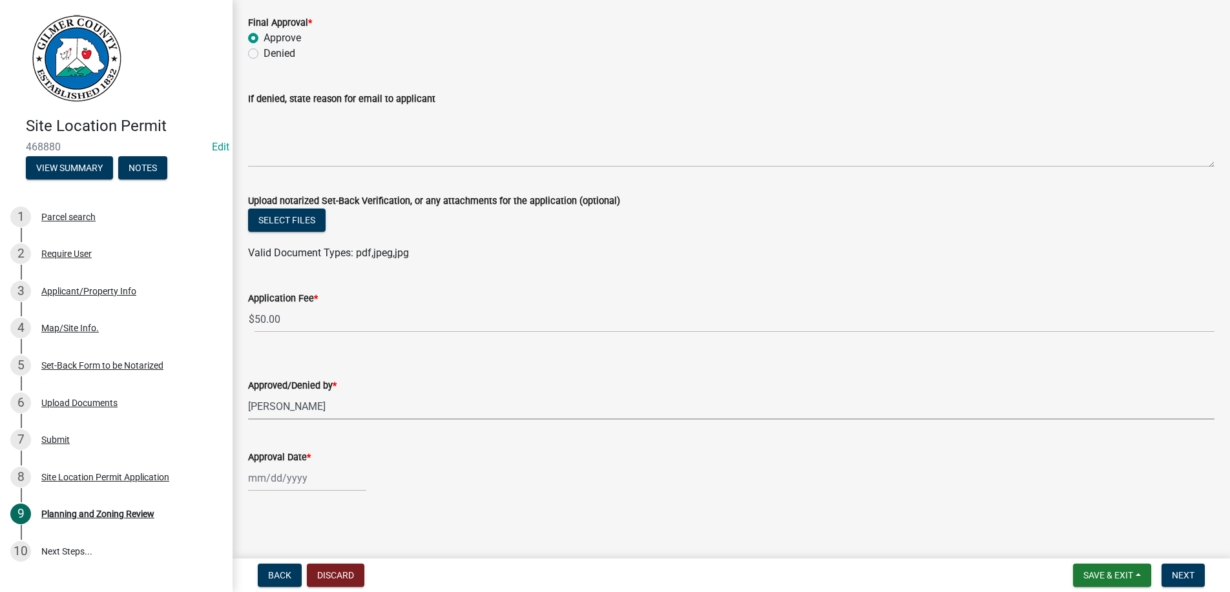
select select "b44f7338-8171-40f4-83dd-b8ba3065c966"
select select "8"
select select "2025"
type input "[DATE]"
click at [1175, 571] on span "Next" at bounding box center [1182, 575] width 23 height 10
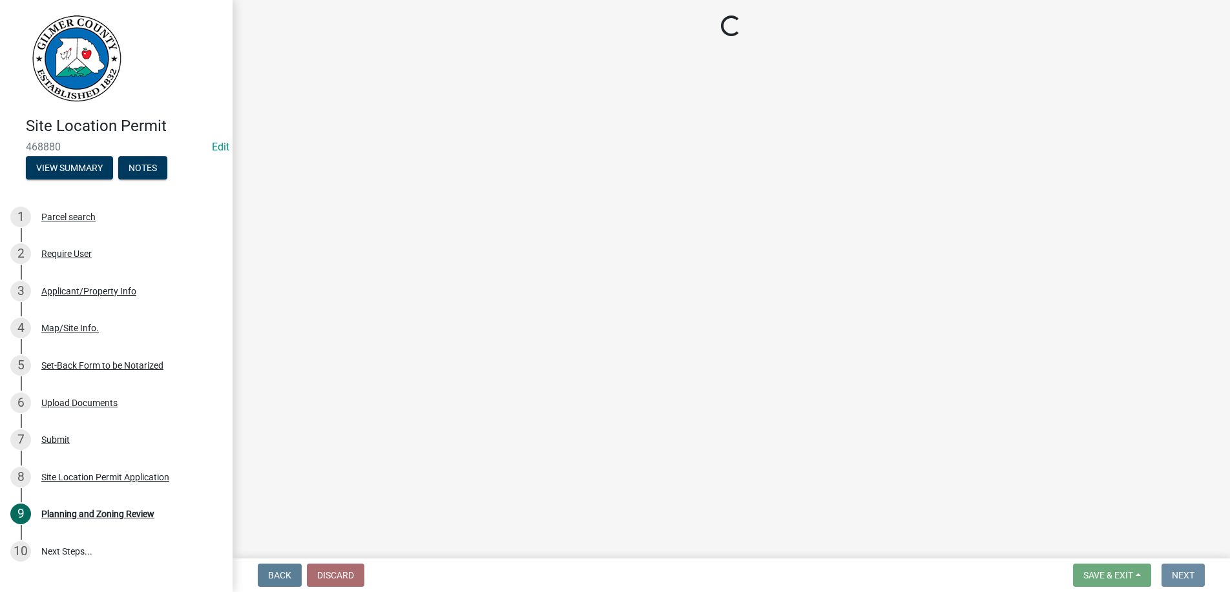
scroll to position [0, 0]
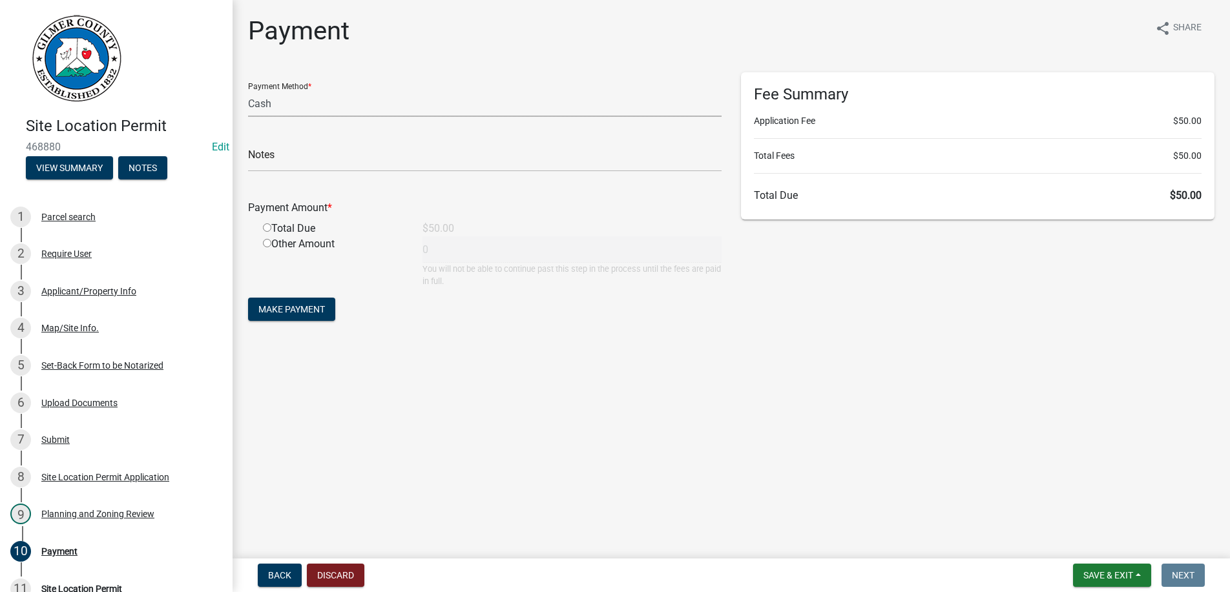
click at [248, 90] on select "Credit Card POS Check Cash" at bounding box center [484, 103] width 473 height 26
select select "1: 0"
click option "Check" at bounding box center [0, 0] width 0 height 0
click at [314, 159] on input "text" at bounding box center [484, 158] width 473 height 26
click at [248, 90] on select "Credit Card POS Check Cash" at bounding box center [484, 103] width 473 height 26
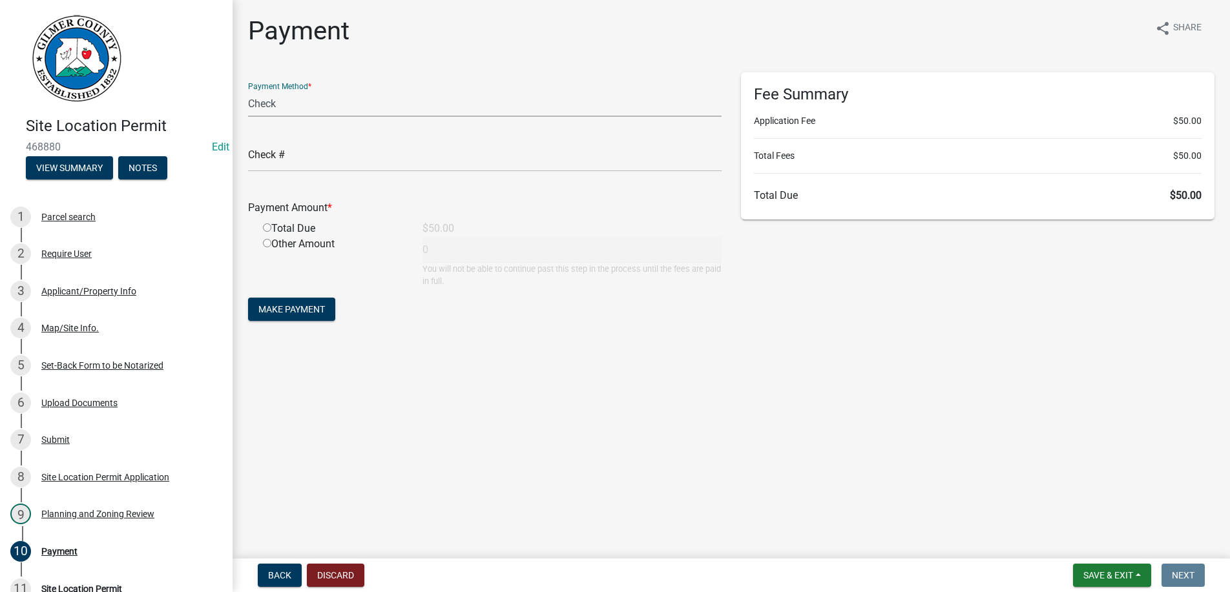
click option "Check" at bounding box center [0, 0] width 0 height 0
click at [309, 154] on input "text" at bounding box center [484, 158] width 473 height 26
type input "1079"
click at [263, 223] on input "radio" at bounding box center [267, 227] width 8 height 8
radio input "true"
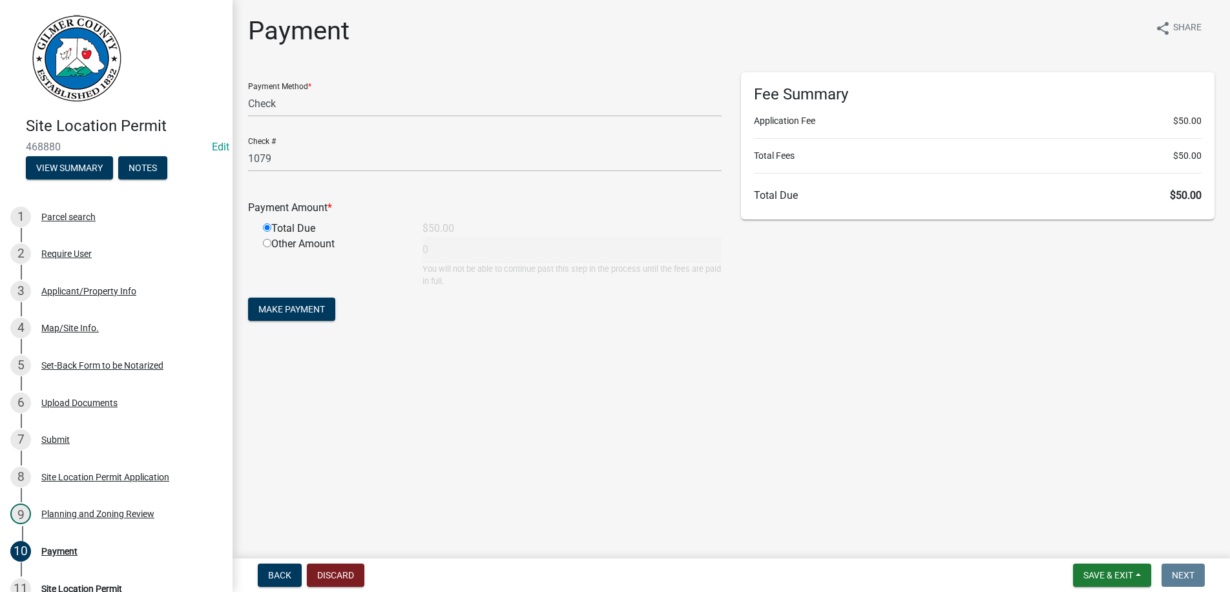
type input "50"
click at [248, 298] on button "Make Payment" at bounding box center [291, 309] width 87 height 23
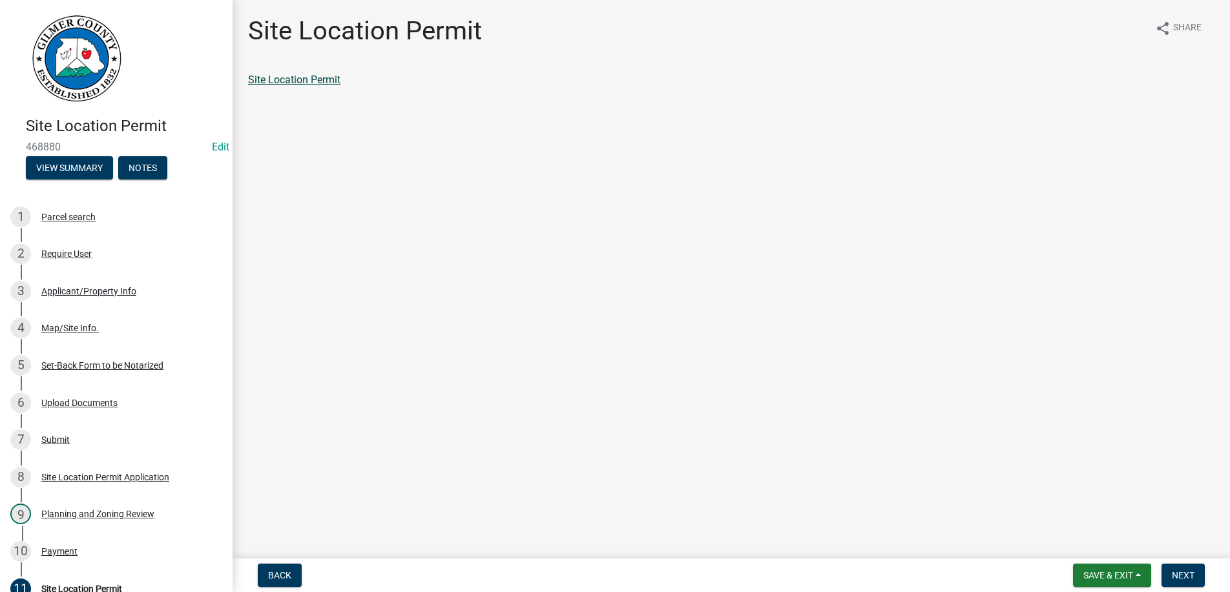
click at [289, 76] on link "Site Location Permit" at bounding box center [294, 80] width 92 height 12
click at [1191, 578] on span "Next" at bounding box center [1182, 575] width 23 height 10
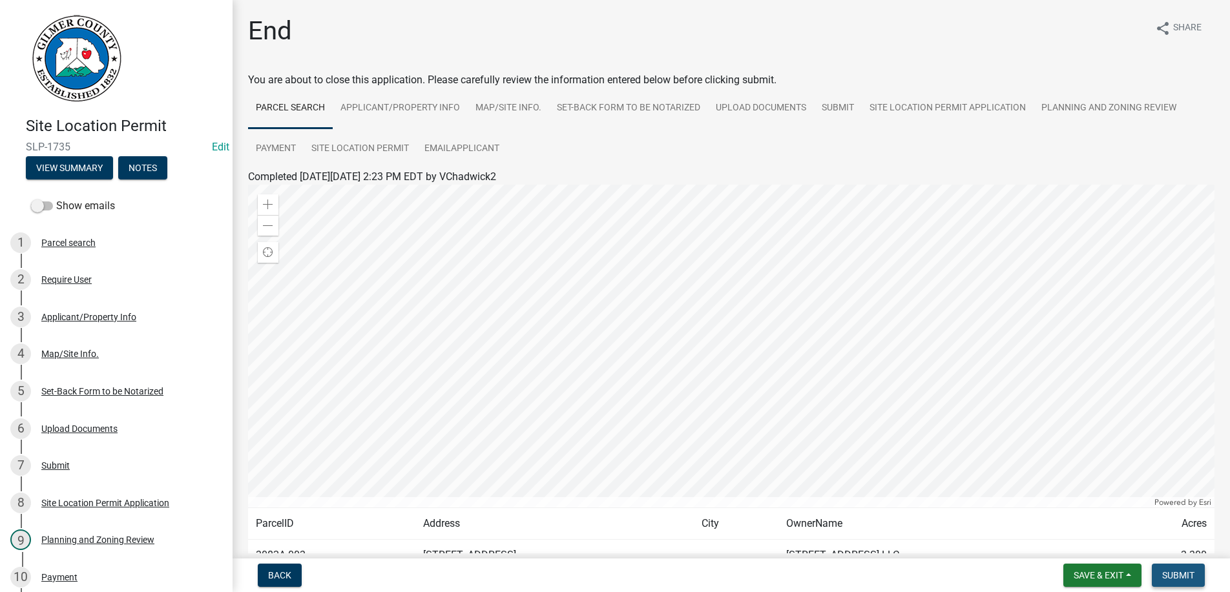
click at [1191, 578] on span "Submit" at bounding box center [1178, 575] width 32 height 10
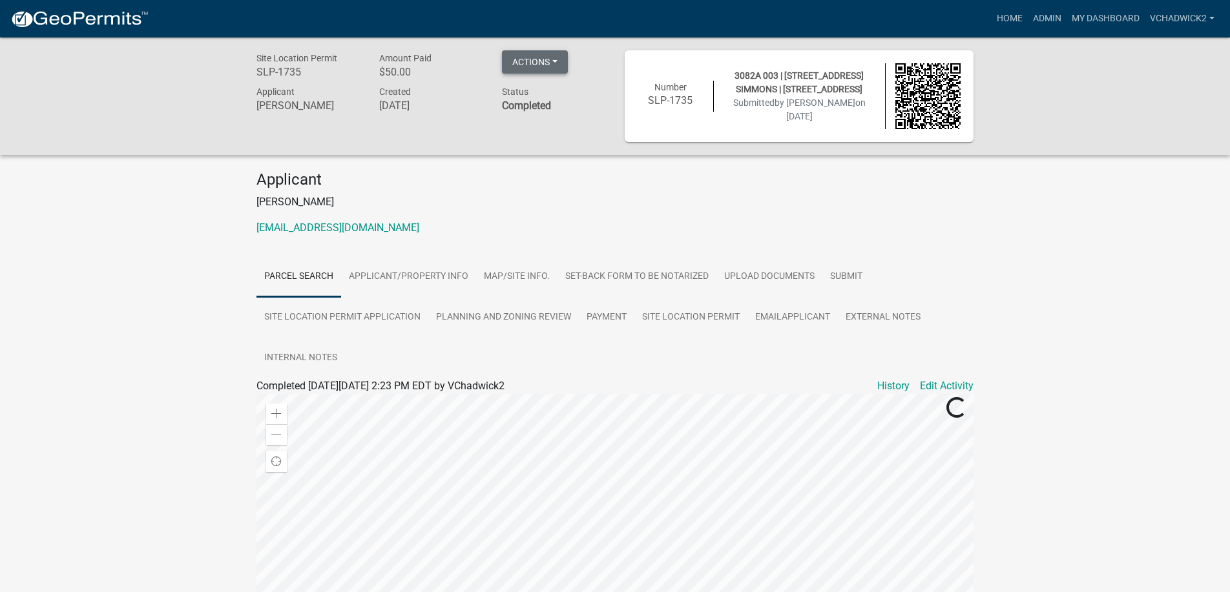
click at [522, 60] on button "Actions" at bounding box center [535, 61] width 66 height 23
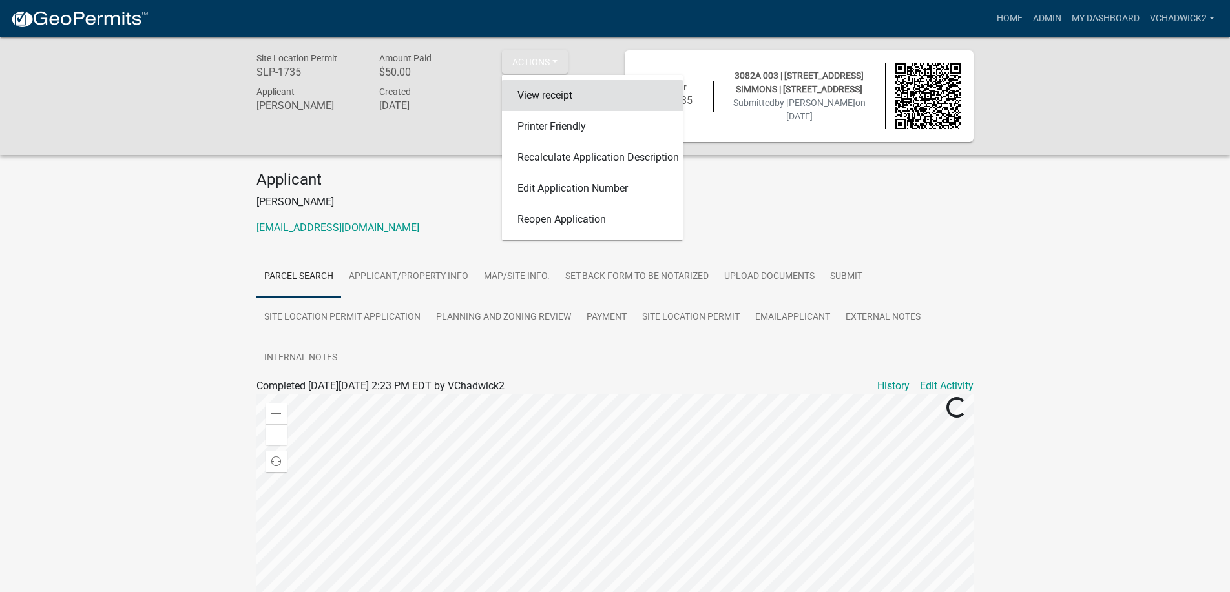
click at [564, 94] on link "View receipt" at bounding box center [592, 95] width 181 height 31
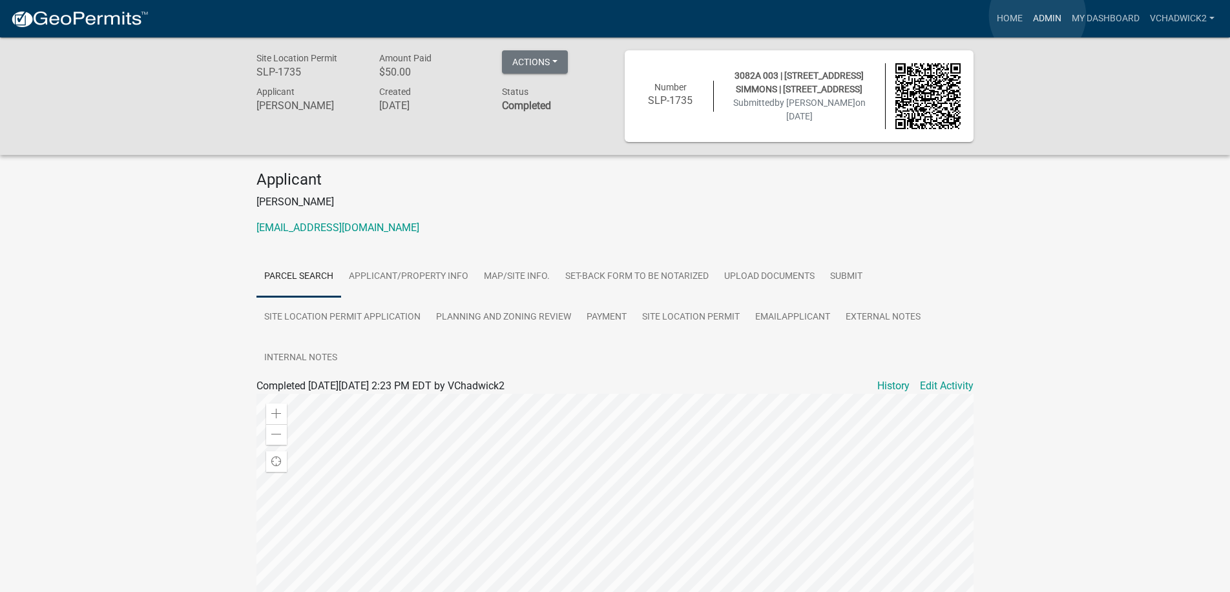
click at [1037, 15] on link "Admin" at bounding box center [1046, 18] width 39 height 25
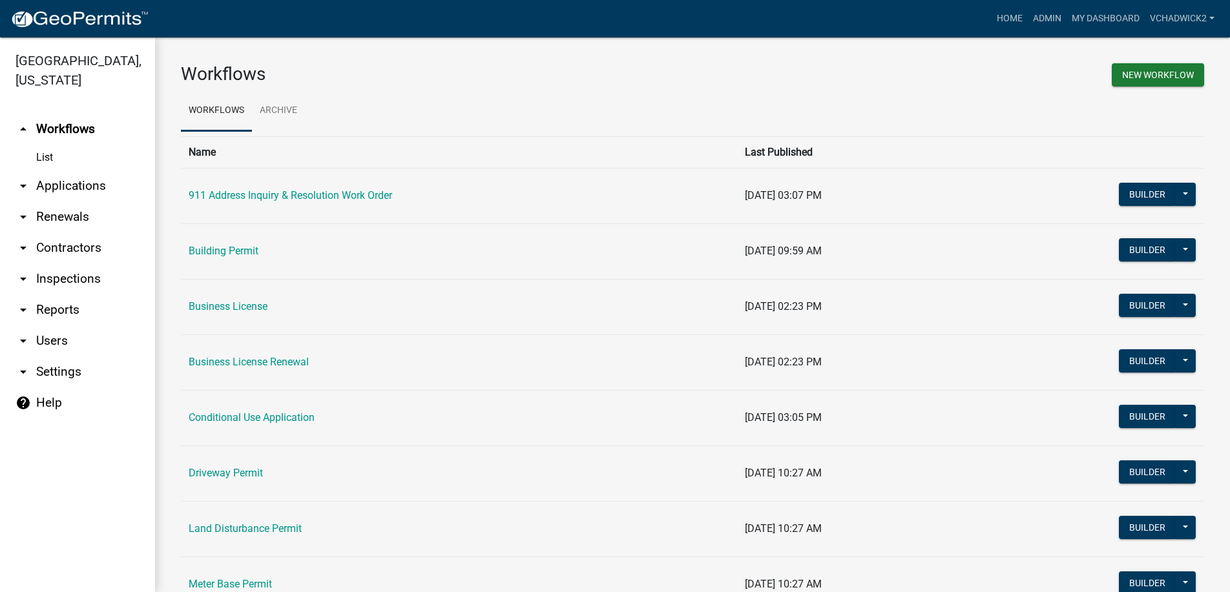
click at [46, 184] on link "arrow_drop_down Applications" at bounding box center [77, 185] width 155 height 31
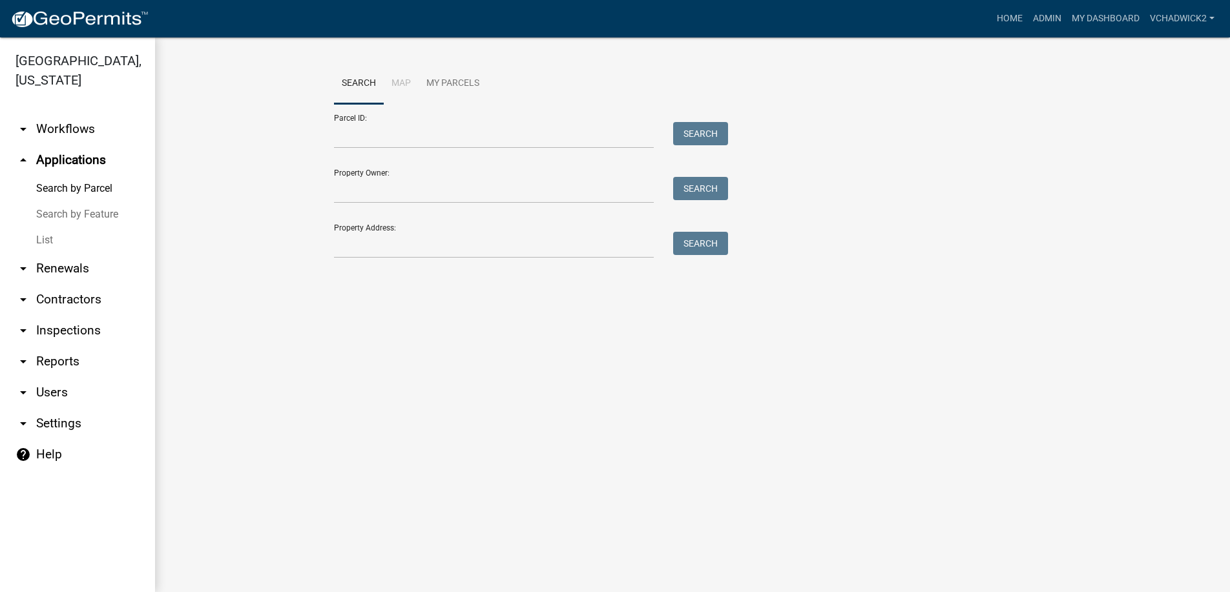
click at [41, 232] on link "List" at bounding box center [77, 240] width 155 height 26
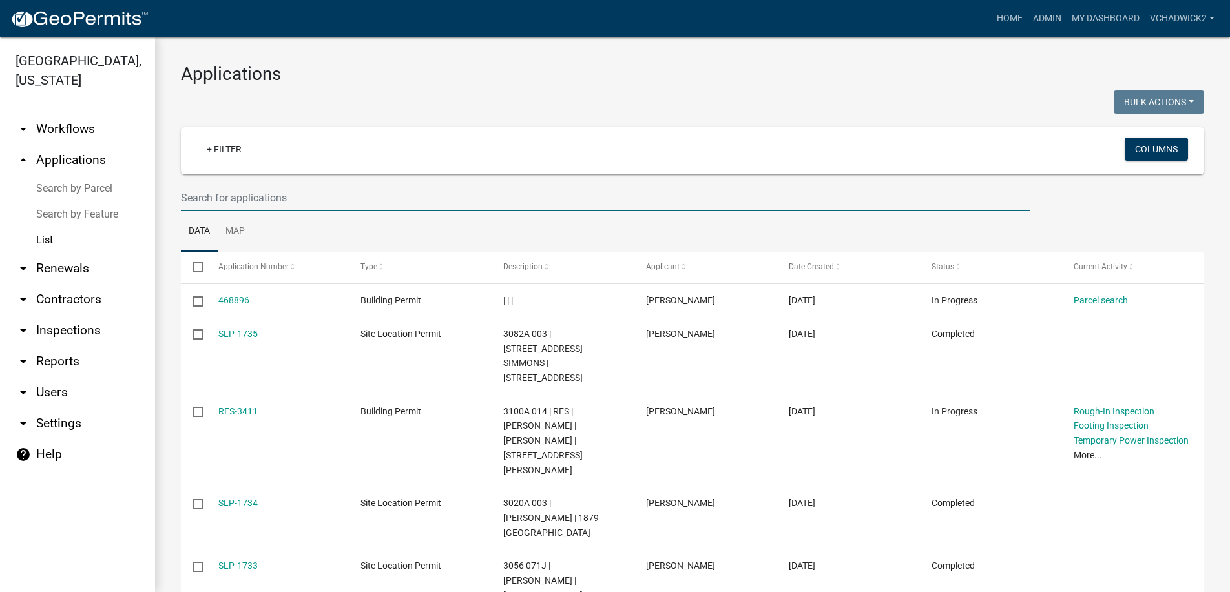
click at [253, 195] on input "text" at bounding box center [605, 198] width 849 height 26
type input "770"
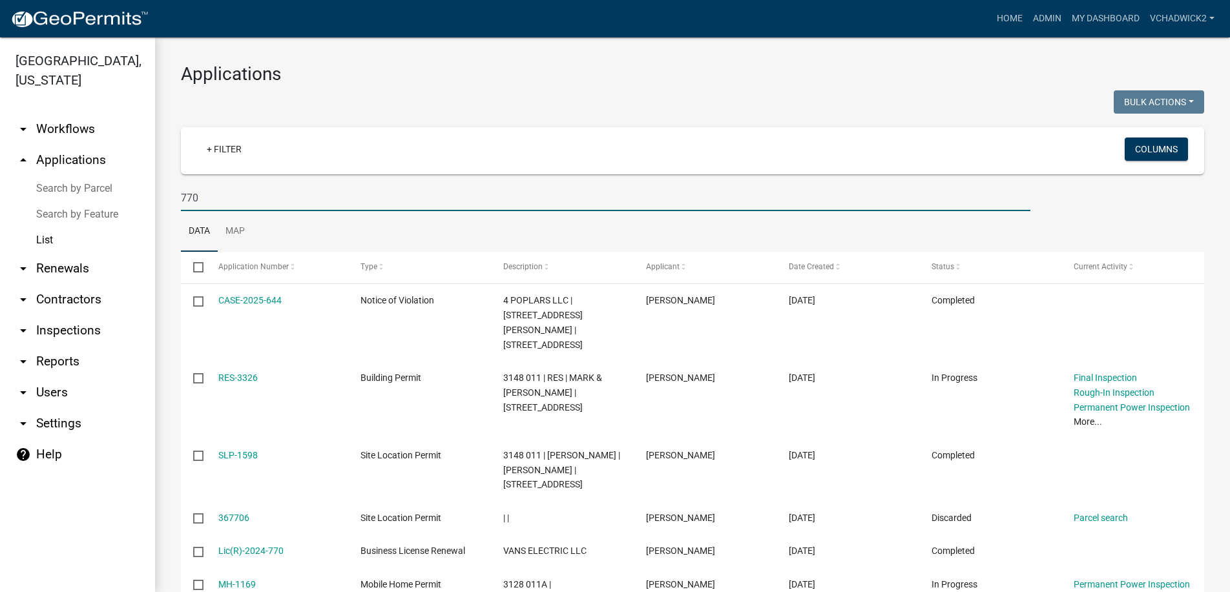
click at [248, 198] on input "770" at bounding box center [605, 198] width 849 height 26
drag, startPoint x: 247, startPoint y: 197, endPoint x: 57, endPoint y: 189, distance: 190.0
click at [181, 189] on input "770" at bounding box center [605, 198] width 849 height 26
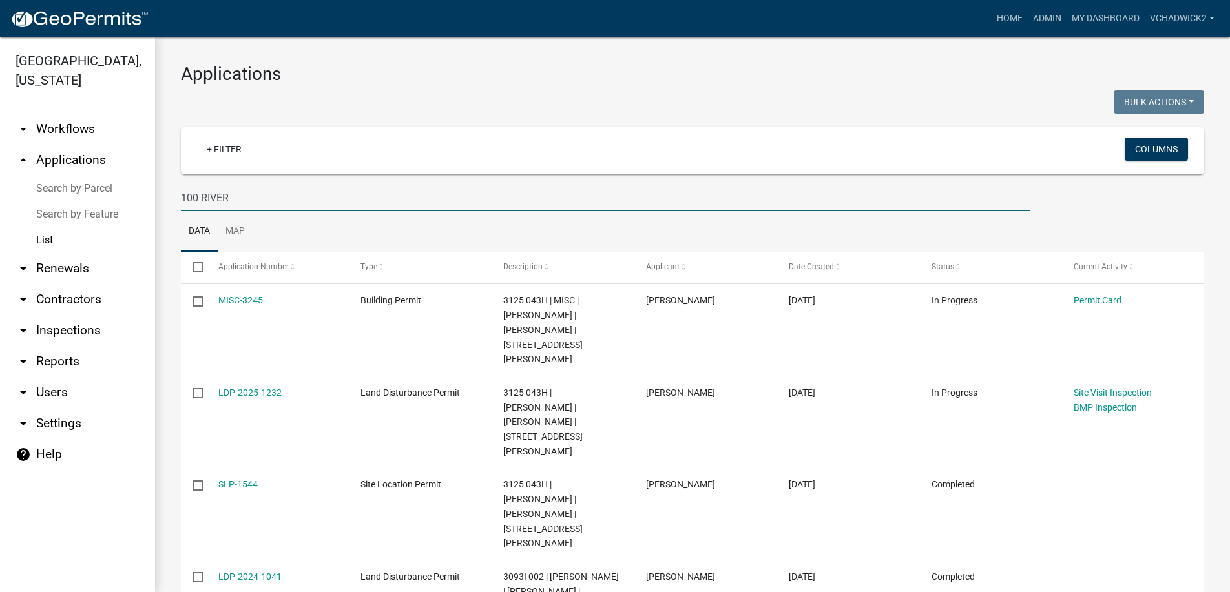
type input "100 RIVER"
